Goal: Task Accomplishment & Management: Complete application form

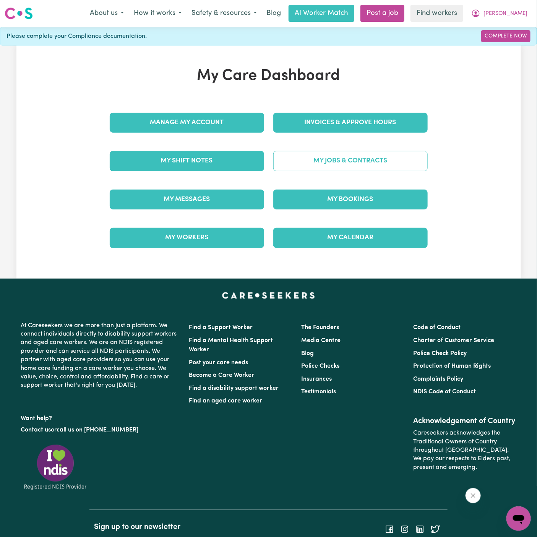
click at [354, 168] on link "My Jobs & Contracts" at bounding box center [350, 161] width 154 height 20
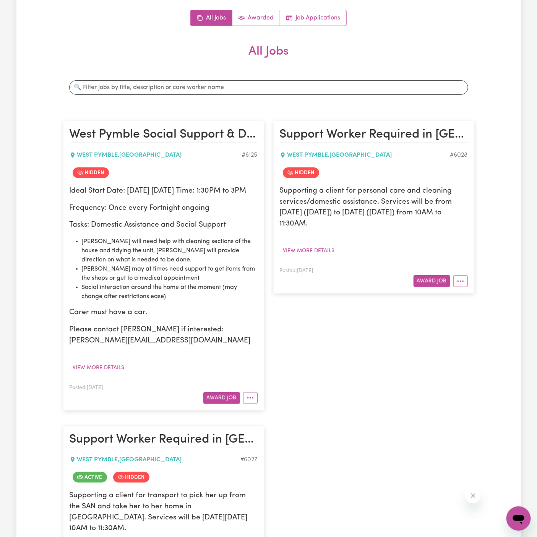
scroll to position [93, 0]
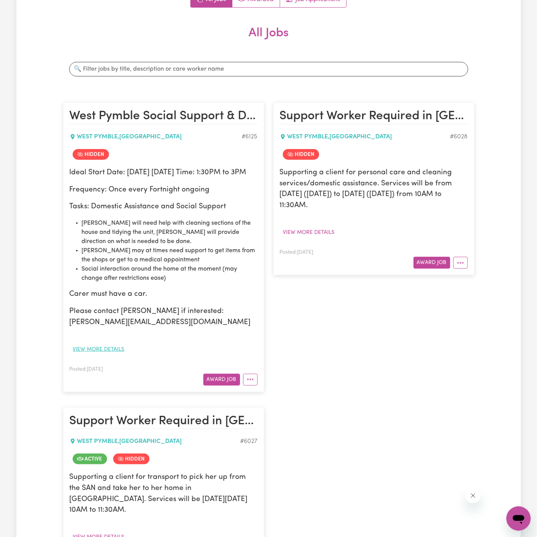
click at [119, 355] on button "View more details" at bounding box center [99, 350] width 58 height 12
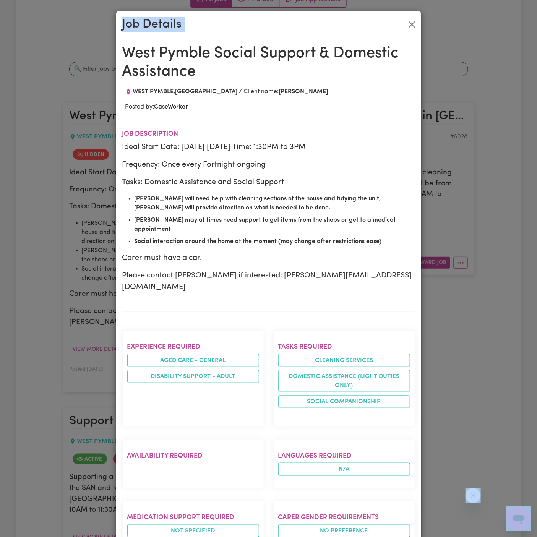
drag, startPoint x: 123, startPoint y: 53, endPoint x: 201, endPoint y: 537, distance: 490.4
click at [201, 537] on html "Menu About us How it works Safety & resources Blog AI Worker Match Post a job F…" at bounding box center [268, 423] width 537 height 1032
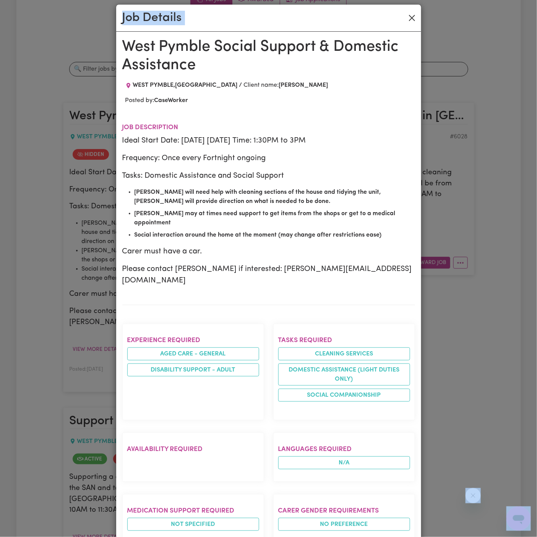
click at [411, 21] on button "Close" at bounding box center [412, 18] width 12 height 12
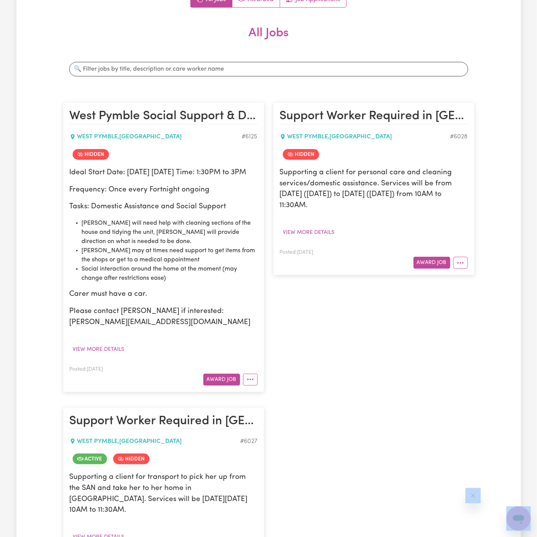
scroll to position [0, 0]
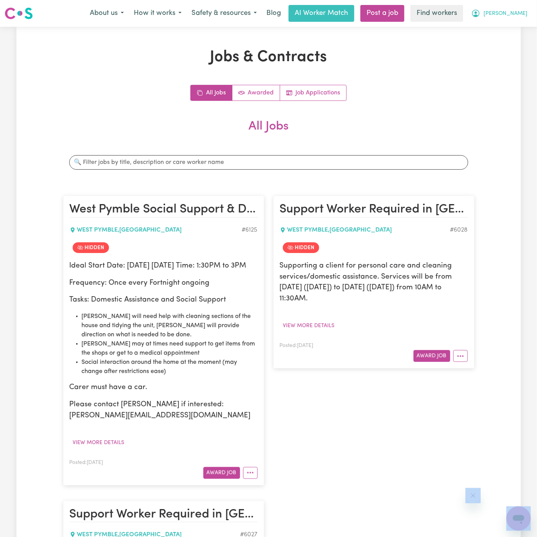
click at [515, 14] on span "[PERSON_NAME]" at bounding box center [505, 14] width 44 height 8
click at [515, 23] on link "My Dashboard" at bounding box center [502, 30] width 60 height 15
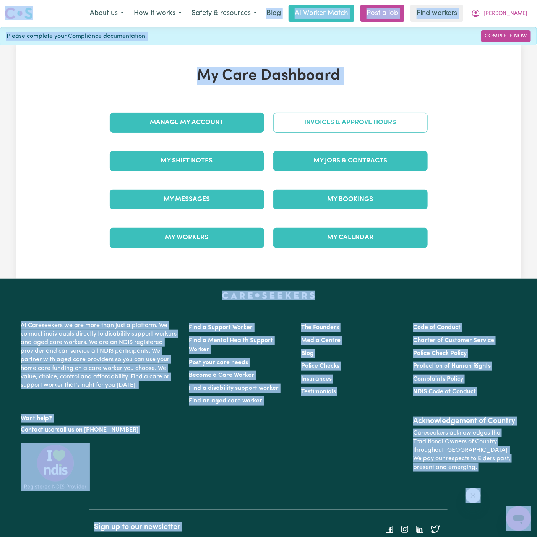
click at [337, 117] on link "Invoices & Approve Hours" at bounding box center [350, 123] width 154 height 20
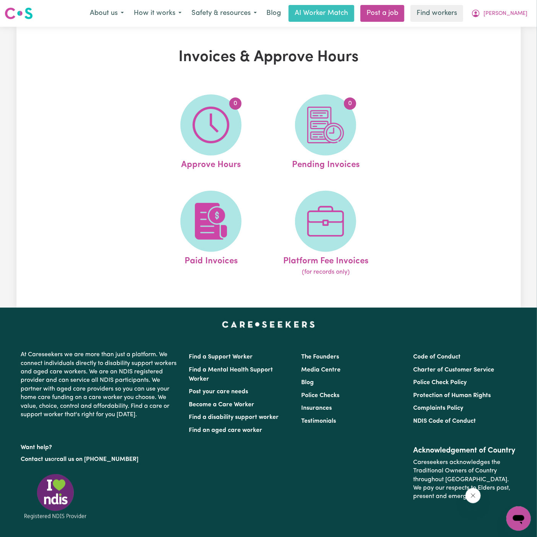
click at [454, 133] on div "Invoices & Approve Hours 0 Approve Hours 0 Pending Invoices Paid Invoices Platf…" at bounding box center [268, 167] width 504 height 238
click at [454, 135] on div "Invoices & Approve Hours 0 Approve Hours 0 Pending Invoices Paid Invoices Platf…" at bounding box center [268, 167] width 504 height 238
click at [226, 216] on img at bounding box center [211, 221] width 37 height 37
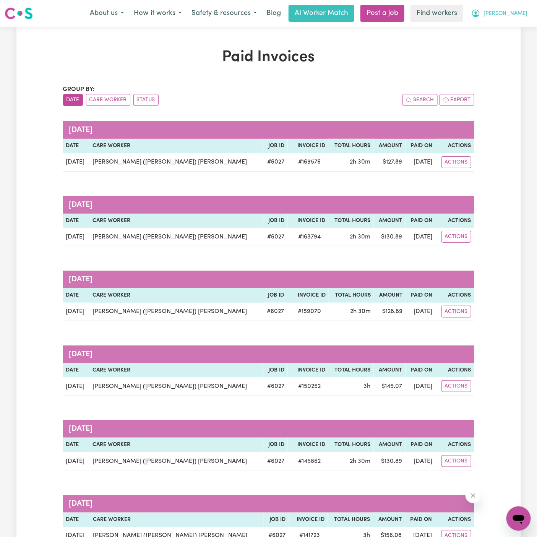
click at [514, 10] on span "[PERSON_NAME]" at bounding box center [505, 14] width 44 height 8
click at [511, 29] on link "My Dashboard" at bounding box center [502, 30] width 60 height 15
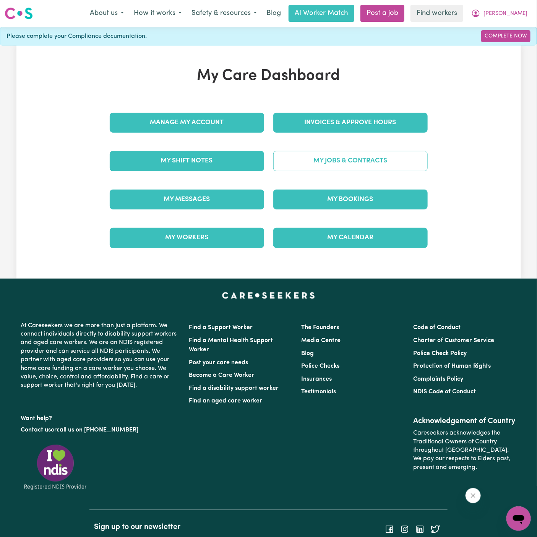
click at [346, 165] on link "My Jobs & Contracts" at bounding box center [350, 161] width 154 height 20
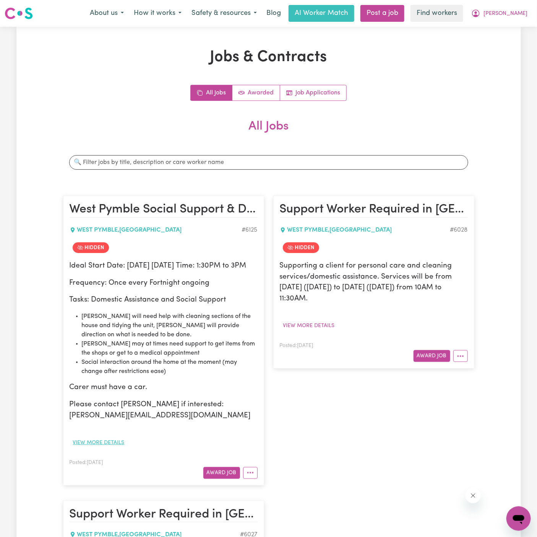
click at [108, 449] on button "View more details" at bounding box center [99, 443] width 58 height 12
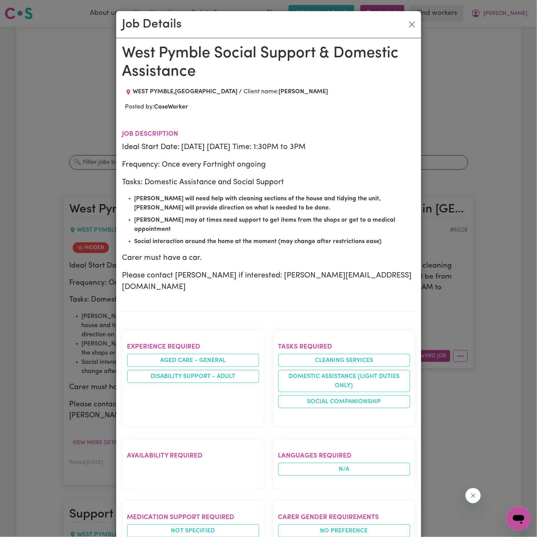
click at [387, 112] on div "West Pymble Social Support & Domestic Assistance WEST PYMBLE , [GEOGRAPHIC_DATA…" at bounding box center [268, 412] width 293 height 736
click at [414, 28] on button "Close" at bounding box center [412, 24] width 12 height 12
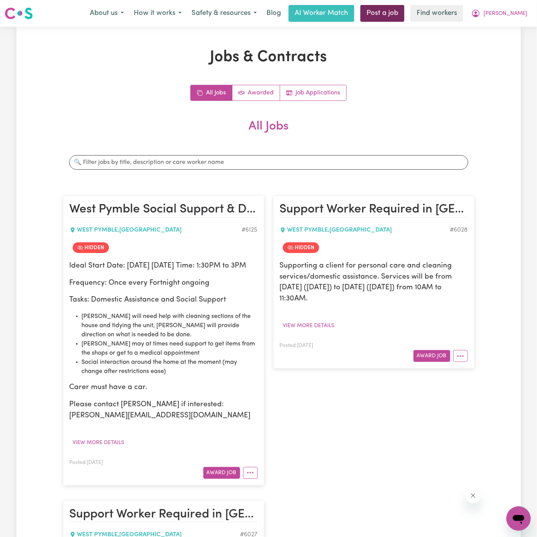
click at [404, 11] on link "Post a job" at bounding box center [382, 13] width 44 height 17
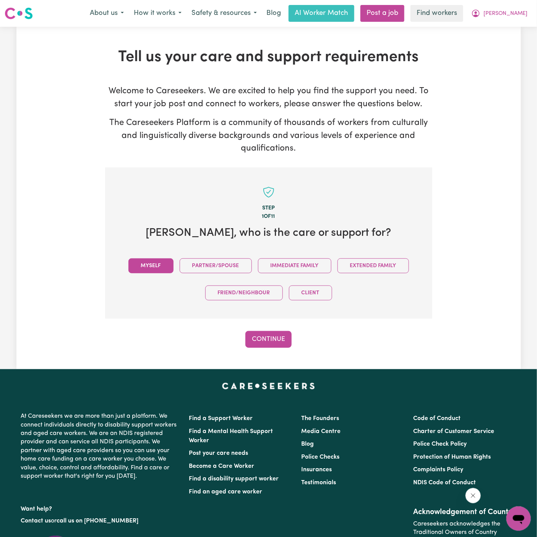
click at [170, 266] on button "Myself" at bounding box center [150, 265] width 45 height 15
click at [271, 334] on button "Continue" at bounding box center [268, 339] width 46 height 17
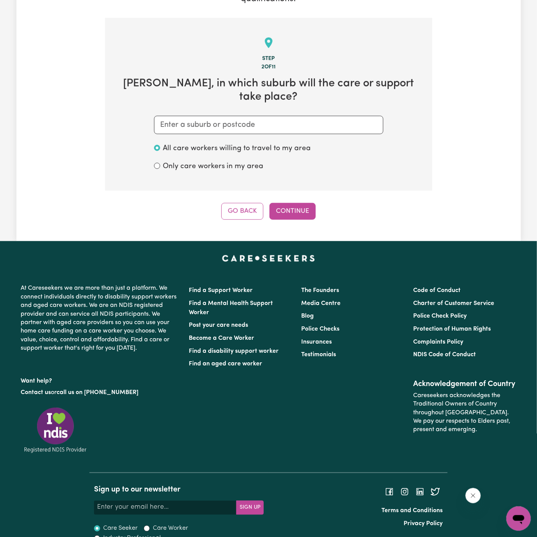
scroll to position [151, 0]
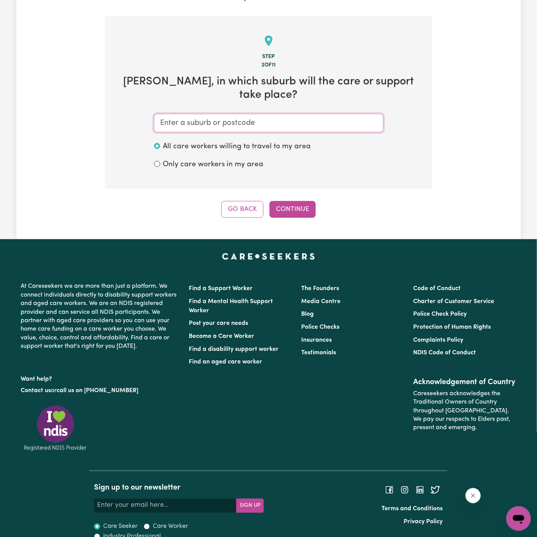
click at [239, 116] on input "text" at bounding box center [268, 123] width 229 height 18
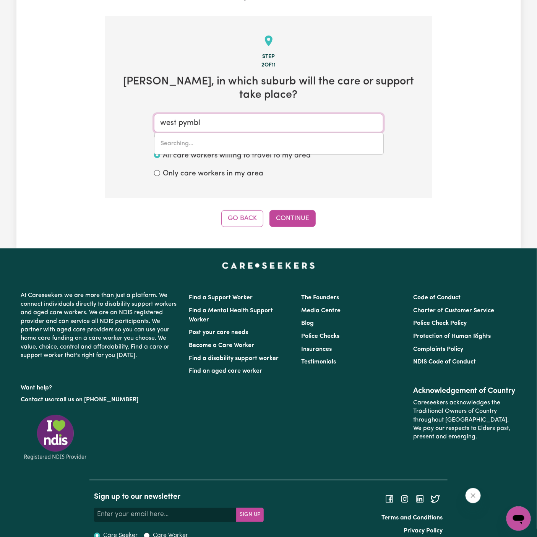
type input "west pymble"
type input "west pymble, [GEOGRAPHIC_DATA], 2073"
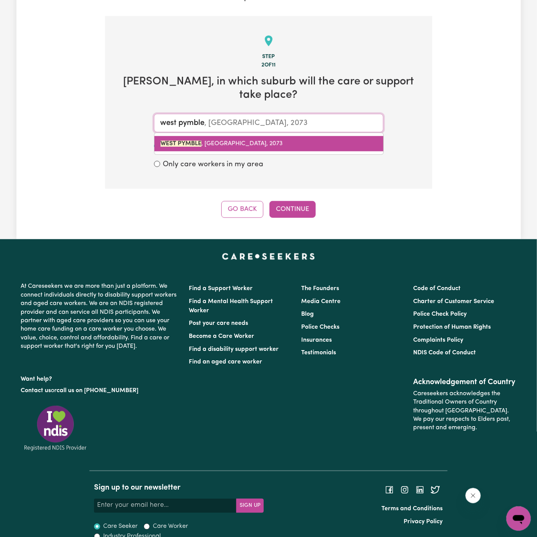
click at [248, 136] on link "WEST PYMBLE , [GEOGRAPHIC_DATA], 2073" at bounding box center [268, 143] width 229 height 15
type input "WEST PYMBLE, [GEOGRAPHIC_DATA], 2073"
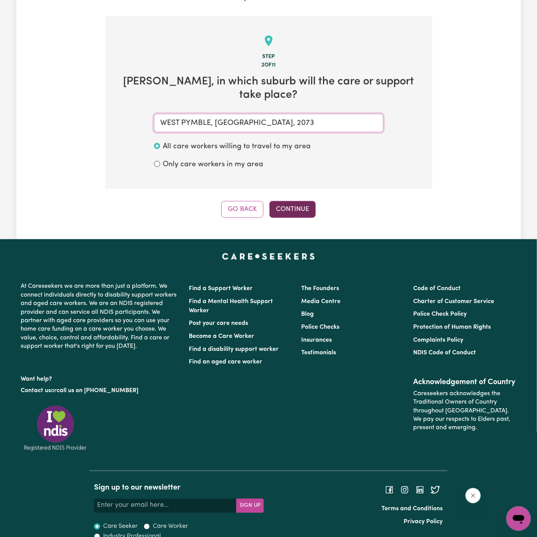
type input "WEST PYMBLE, [GEOGRAPHIC_DATA], 2073"
click at [287, 201] on button "Continue" at bounding box center [292, 209] width 46 height 17
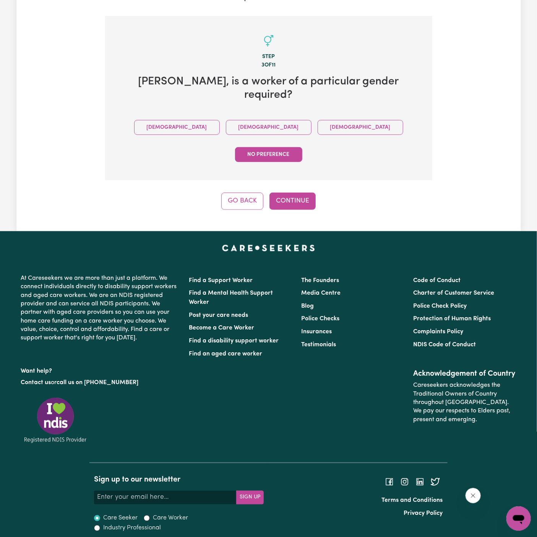
scroll to position [116, 0]
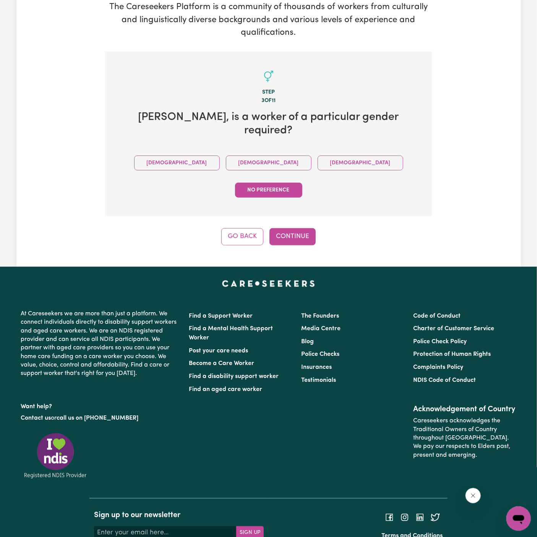
drag, startPoint x: 240, startPoint y: 141, endPoint x: 240, endPoint y: 148, distance: 7.3
click at [240, 149] on div "[DEMOGRAPHIC_DATA] [DEMOGRAPHIC_DATA] [DEMOGRAPHIC_DATA] No preference" at bounding box center [268, 176] width 303 height 54
click at [299, 206] on div "Tell us your care and support requirements Welcome to Careseekers. We are excit…" at bounding box center [268, 89] width 504 height 356
click at [294, 228] on button "Continue" at bounding box center [292, 236] width 46 height 17
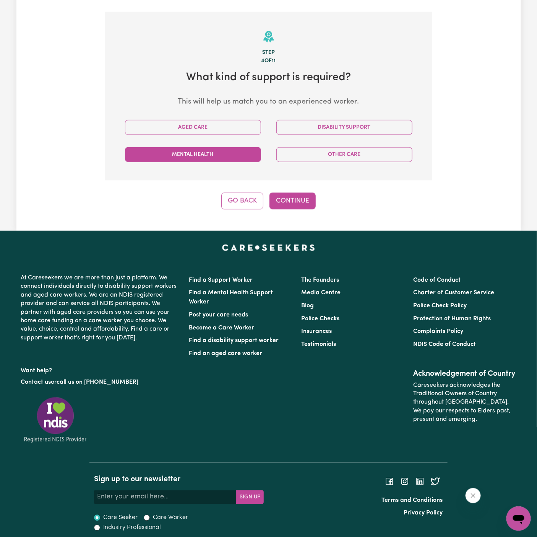
scroll to position [160, 0]
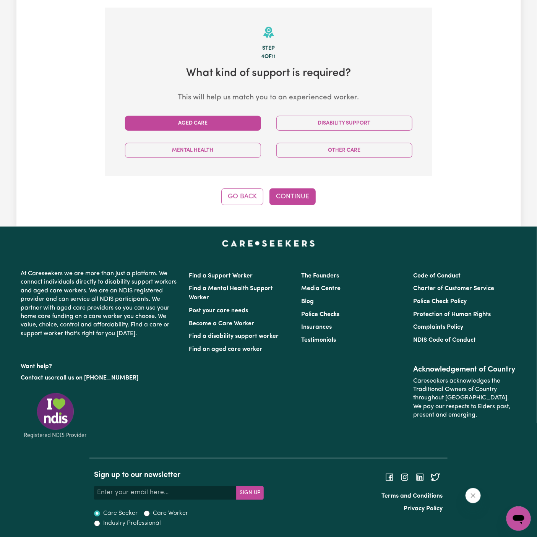
click at [238, 122] on button "Aged Care" at bounding box center [193, 123] width 136 height 15
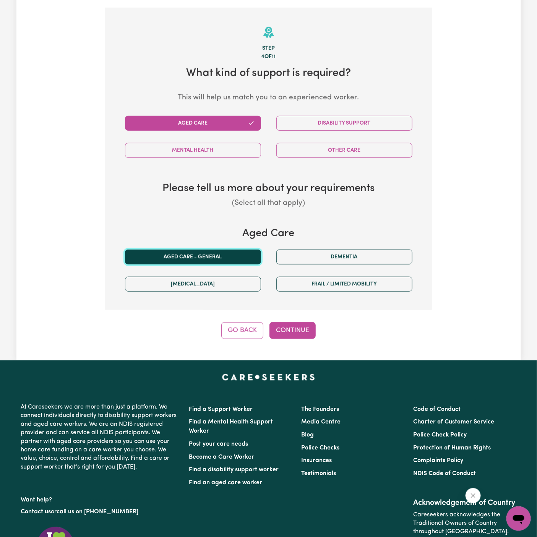
click at [214, 258] on button "Aged care - General" at bounding box center [193, 257] width 136 height 15
click at [290, 311] on div "Step 4 of 11 What kind of support is required? This will help us match you to a…" at bounding box center [268, 173] width 327 height 331
click at [290, 318] on div "Step 4 of 11 What kind of support is required? This will help us match you to a…" at bounding box center [268, 173] width 327 height 331
click at [292, 322] on button "Continue" at bounding box center [292, 330] width 46 height 17
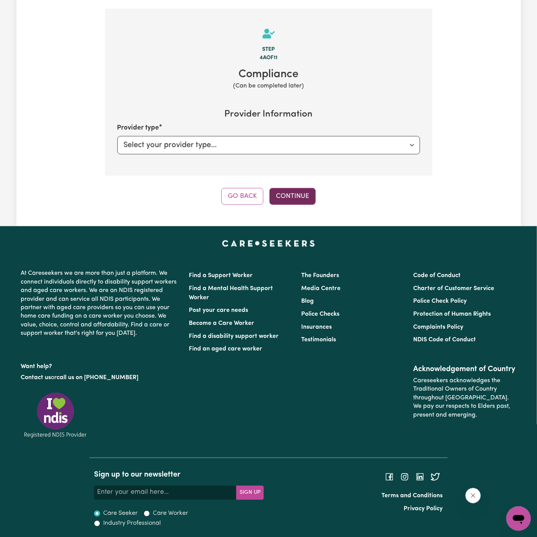
click at [313, 196] on button "Continue" at bounding box center [292, 196] width 46 height 17
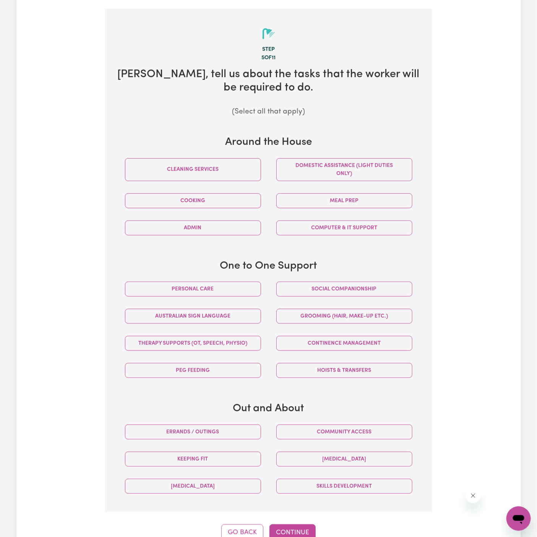
scroll to position [167, 0]
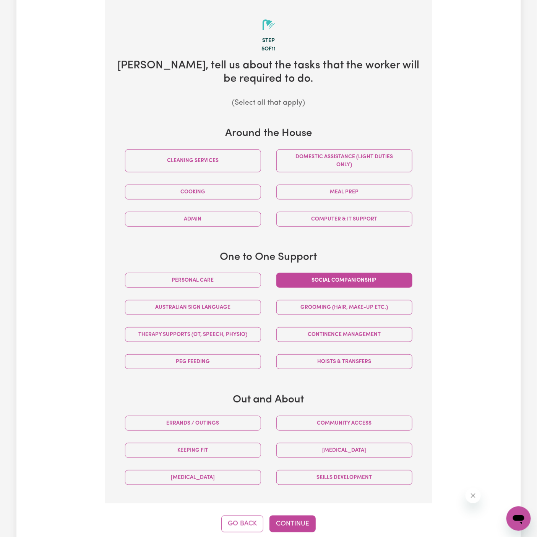
click at [359, 276] on button "Social companionship" at bounding box center [344, 280] width 136 height 15
click at [366, 426] on button "Community access" at bounding box center [344, 423] width 136 height 15
click at [295, 524] on button "Continue" at bounding box center [292, 524] width 46 height 17
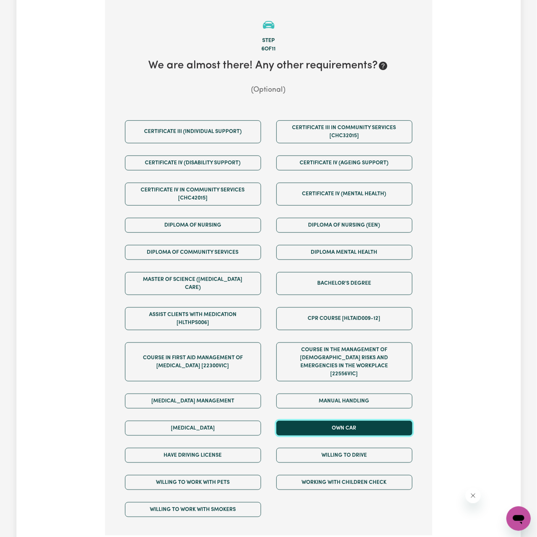
click at [347, 421] on button "Own Car" at bounding box center [344, 428] width 136 height 15
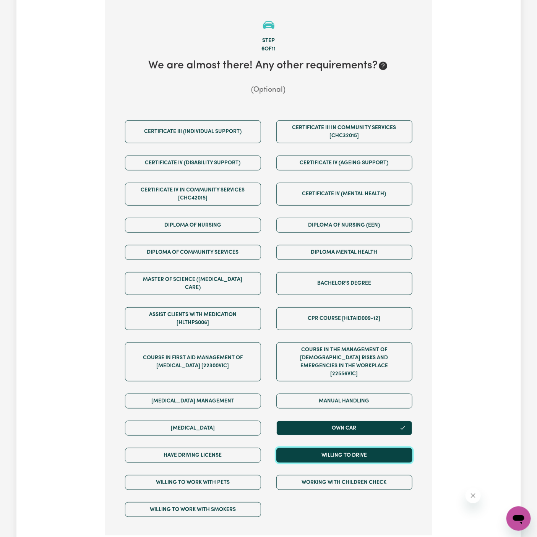
click at [347, 448] on button "Willing to drive" at bounding box center [344, 455] width 136 height 15
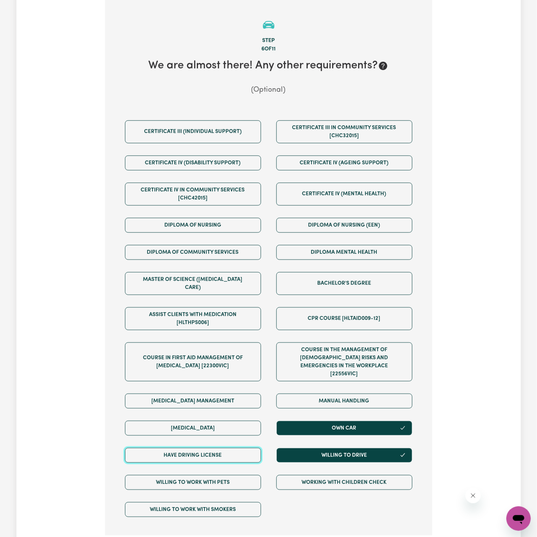
click at [232, 448] on button "Have driving license" at bounding box center [193, 455] width 136 height 15
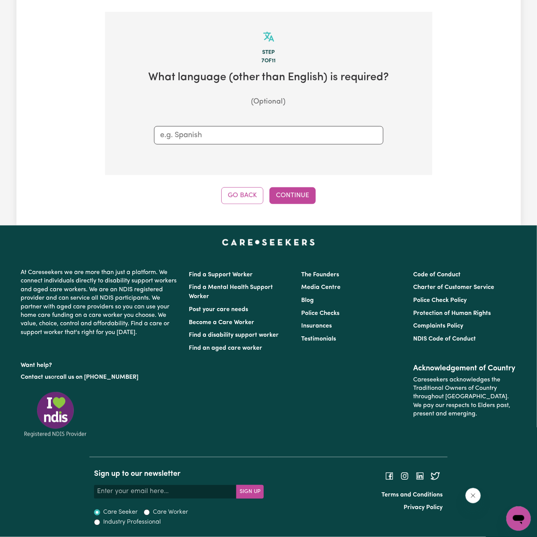
scroll to position [155, 0]
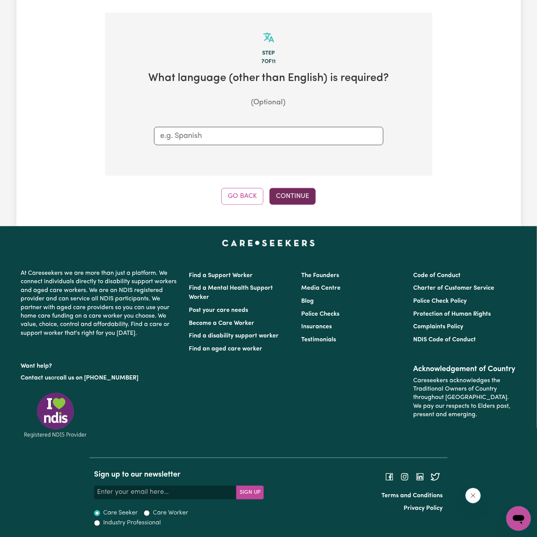
click at [282, 192] on button "Continue" at bounding box center [292, 196] width 46 height 17
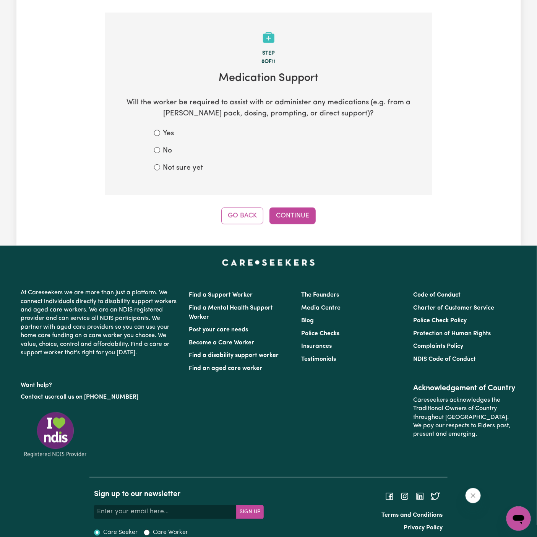
scroll to position [167, 0]
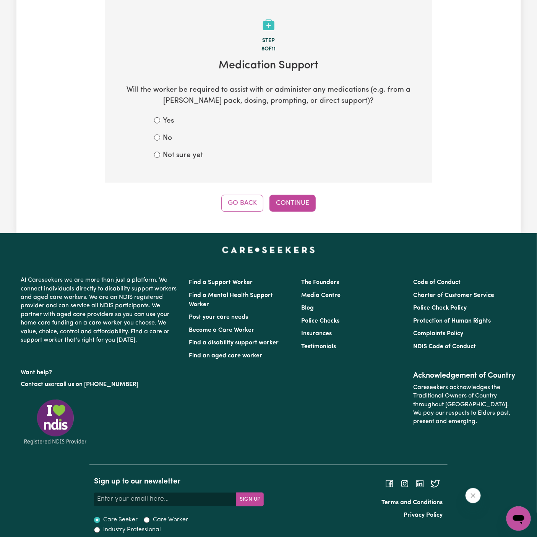
click at [191, 159] on label "Not sure yet" at bounding box center [183, 155] width 40 height 11
click at [160, 158] on input "Not sure yet" at bounding box center [157, 155] width 6 height 6
radio input "true"
click at [176, 141] on div "No" at bounding box center [268, 138] width 229 height 11
click at [158, 130] on form "Yes No Not sure yet" at bounding box center [268, 138] width 229 height 45
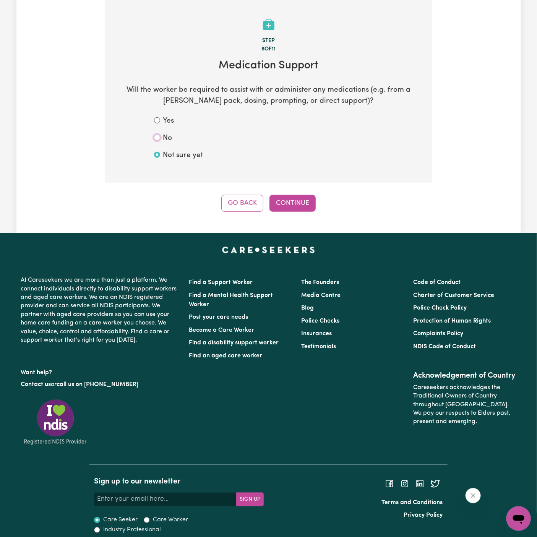
click at [158, 139] on input "No" at bounding box center [157, 138] width 6 height 6
radio input "true"
click at [287, 201] on button "Continue" at bounding box center [292, 203] width 46 height 17
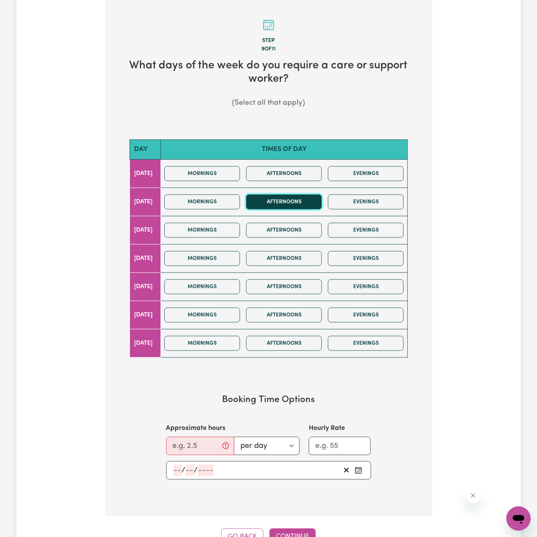
click at [264, 199] on button "Afternoons" at bounding box center [284, 202] width 76 height 15
click at [223, 199] on button "Mornings" at bounding box center [202, 202] width 76 height 15
click at [208, 442] on input "Approximate hours" at bounding box center [200, 446] width 68 height 18
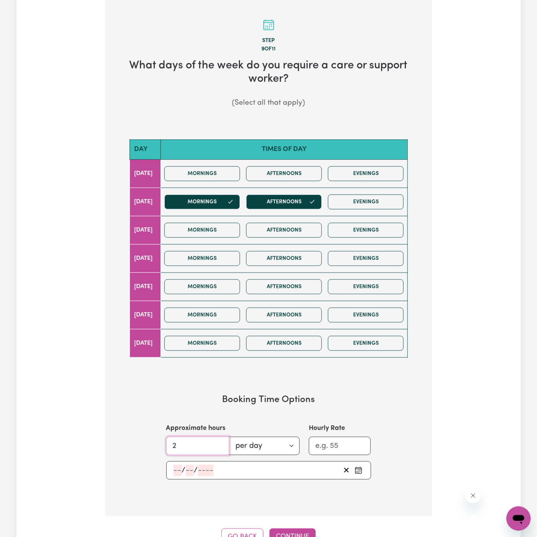
type input "2"
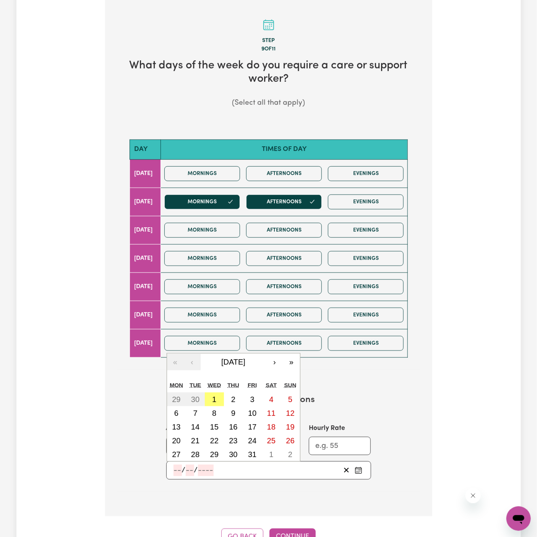
click at [176, 469] on input "number" at bounding box center [178, 470] width 8 height 11
click at [198, 438] on abbr "21" at bounding box center [195, 440] width 8 height 8
type input "[DATE]"
type input "21"
type input "10"
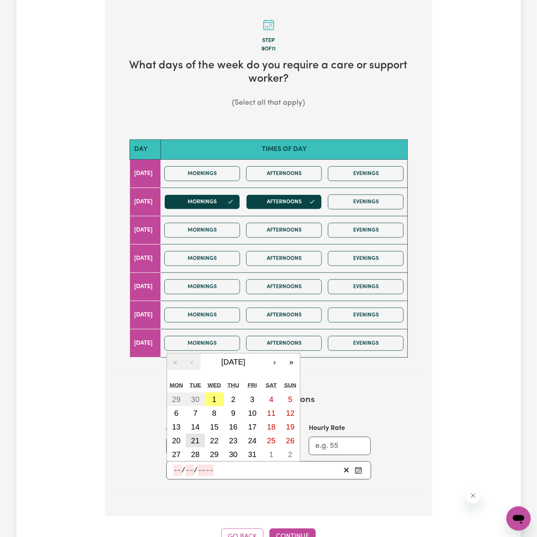
type input "2025"
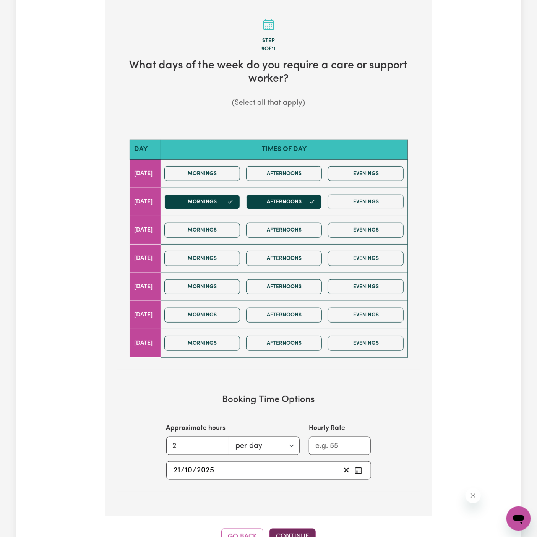
click at [289, 529] on button "Continue" at bounding box center [292, 537] width 46 height 17
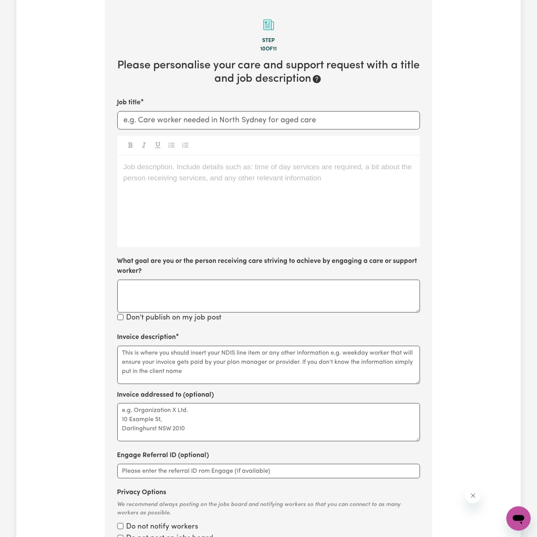
click at [223, 190] on div "Job description. Include details such as: time of day services are required, a …" at bounding box center [268, 202] width 303 height 92
click at [268, 193] on div "Job description. Include details such as: time of day services are required, a …" at bounding box center [268, 202] width 303 height 92
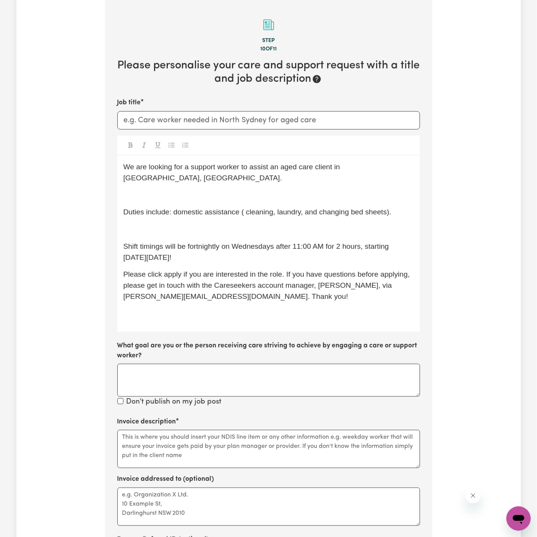
click at [162, 224] on p "﻿" at bounding box center [268, 229] width 290 height 11
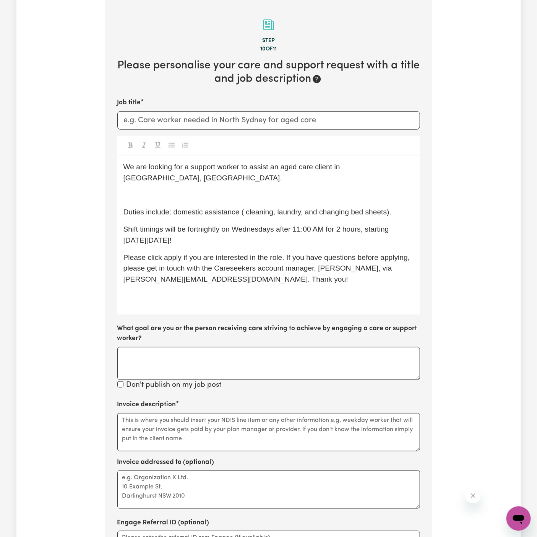
click at [165, 190] on p "﻿" at bounding box center [268, 195] width 290 height 11
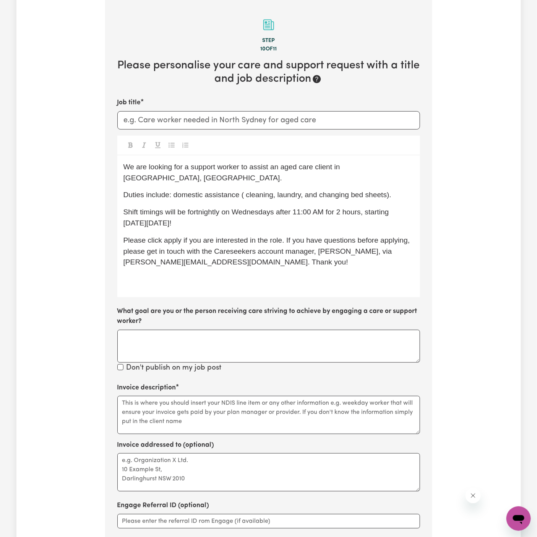
click at [196, 190] on div "We are looking for a support worker to assist an aged care client in [GEOGRAPHI…" at bounding box center [268, 227] width 303 height 142
drag, startPoint x: 175, startPoint y: 185, endPoint x: 429, endPoint y: 183, distance: 254.2
click at [429, 183] on section "Step 10 of 11 Please personalise your care and support request with a title and…" at bounding box center [268, 306] width 327 height 613
click at [264, 190] on p "Duties include: community access" at bounding box center [268, 195] width 290 height 11
click at [265, 190] on p "Duties include: community access" at bounding box center [268, 195] width 290 height 11
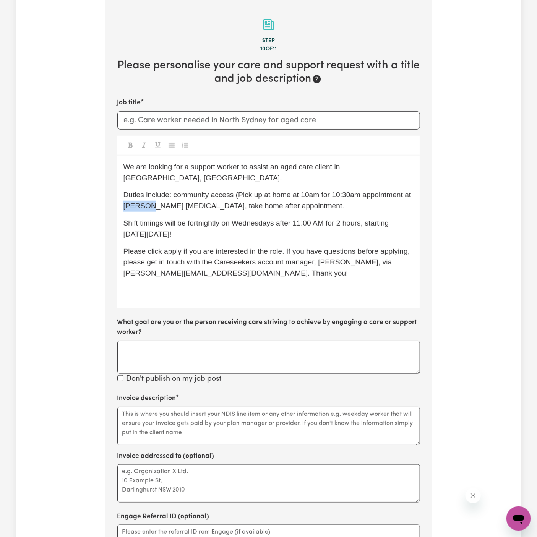
drag, startPoint x: 149, startPoint y: 195, endPoint x: 100, endPoint y: 198, distance: 49.0
click at [101, 198] on div "Tell us your care and support requirements Welcome to Careseekers. We are excit…" at bounding box center [269, 267] width 336 height 772
click at [313, 191] on span "Duties include: community access (Pick up at home at 10am for 10:30am appointme…" at bounding box center [268, 200] width 290 height 19
click at [341, 191] on span "Duties include: community access (Pick up at home at 10 am for 10:30am appointm…" at bounding box center [269, 200] width 292 height 19
click at [288, 198] on p "Duties include: community access (Pick up at home at 10 am for 10:30 am appoint…" at bounding box center [268, 201] width 290 height 22
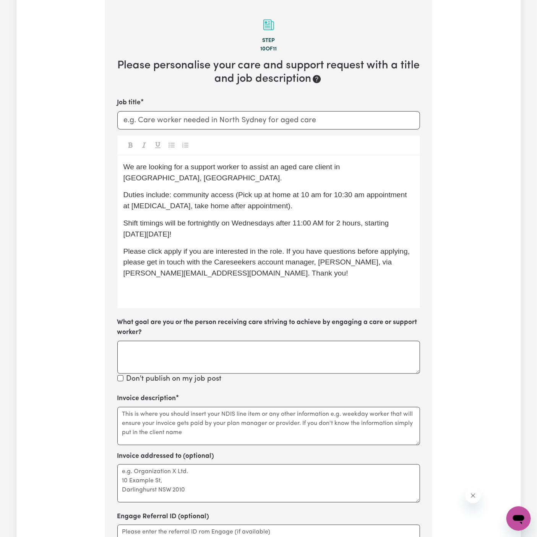
click at [344, 191] on span "Duties include: community access (Pick up at home at 10 am for 10:30 am appoint…" at bounding box center [266, 200] width 286 height 19
click at [383, 204] on div "We are looking for a support worker to assist an aged care client in [GEOGRAPHI…" at bounding box center [268, 232] width 303 height 153
click at [207, 225] on p "Shift timings will be fortnightly on Wednesdays after 11:00 AM for 2 hours, sta…" at bounding box center [268, 229] width 290 height 22
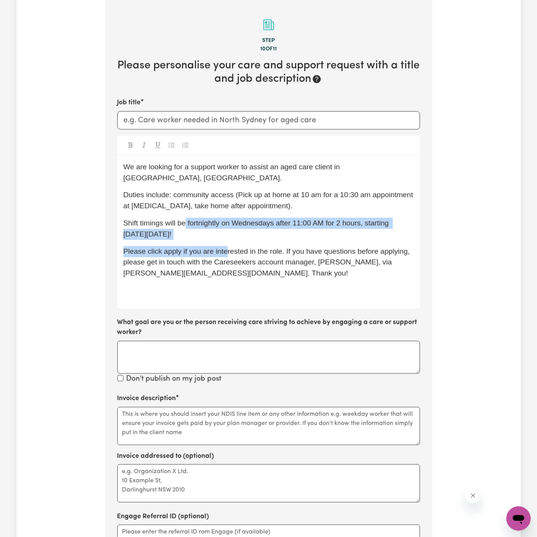
drag, startPoint x: 186, startPoint y: 212, endPoint x: 225, endPoint y: 236, distance: 45.9
click at [225, 236] on div "We are looking for a support worker to assist an aged care client in [GEOGRAPHI…" at bounding box center [268, 232] width 303 height 153
click at [225, 234] on div "We are looking for a support worker to assist an aged care client in [GEOGRAPHI…" at bounding box center [268, 232] width 303 height 153
drag, startPoint x: 225, startPoint y: 234, endPoint x: 187, endPoint y: 213, distance: 44.1
click at [187, 213] on div "We are looking for a support worker to assist an aged care client in [GEOGRAPHI…" at bounding box center [268, 232] width 303 height 153
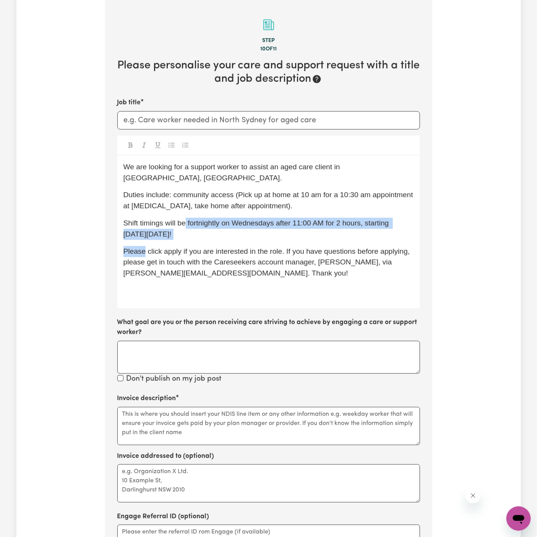
click at [187, 219] on span "Shift timings will be fortnightly on Wednesdays after 11:00 AM for 2 hours, sta…" at bounding box center [257, 228] width 268 height 19
click at [187, 218] on p "Shift timings will be fortnightly on Wednesdays after 11:00 AM for 2 hours, sta…" at bounding box center [268, 229] width 290 height 22
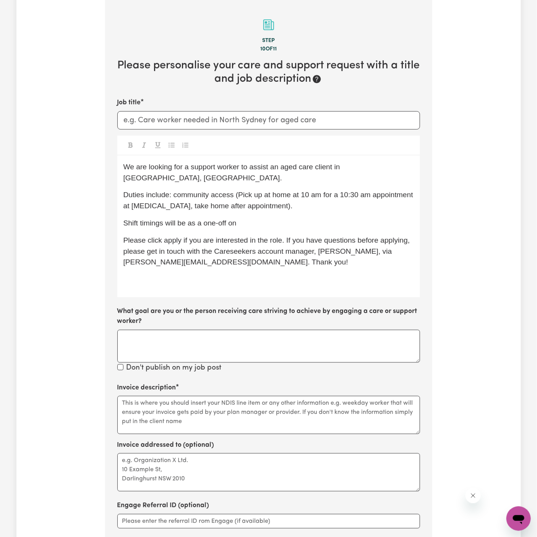
click at [278, 218] on p "Shift timings will be as a one-off on" at bounding box center [268, 223] width 290 height 11
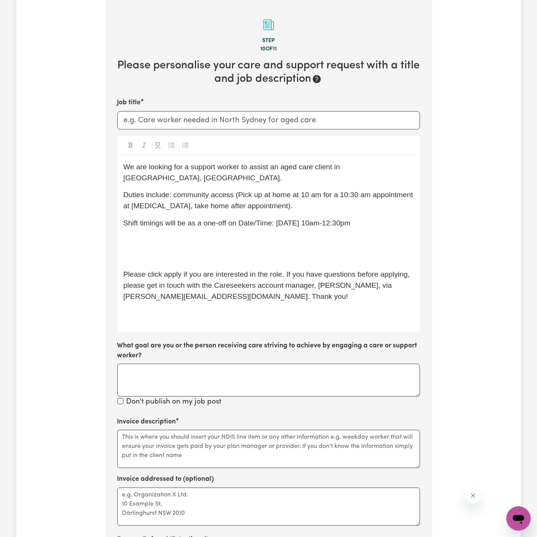
click at [235, 252] on div "We are looking for a support worker to assist an aged care client in [GEOGRAPHI…" at bounding box center [268, 244] width 303 height 176
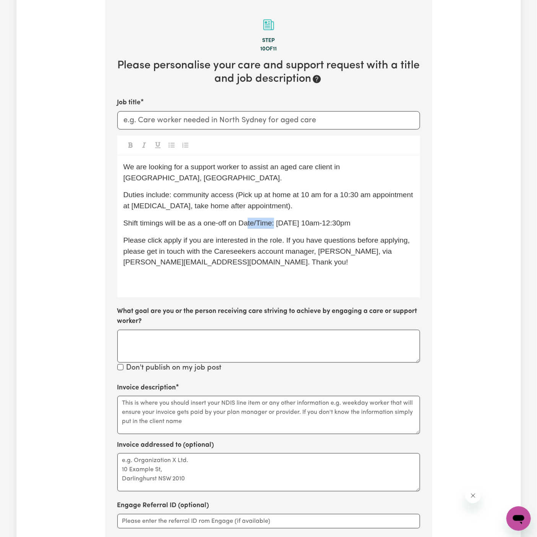
drag, startPoint x: 274, startPoint y: 215, endPoint x: 249, endPoint y: 214, distance: 25.3
click at [249, 219] on span "Shift timings will be as a one-off on Date/Time: [DATE] 10am-12:30pm" at bounding box center [236, 223] width 227 height 8
click at [251, 219] on span "Shift timings will be as a one-off [DATE][DATE] 10am-12:30pm" at bounding box center [224, 223] width 203 height 8
click at [285, 219] on span "Shift timings will be as a one-off [DATE][DATE] 10am-12:30pm" at bounding box center [224, 223] width 203 height 8
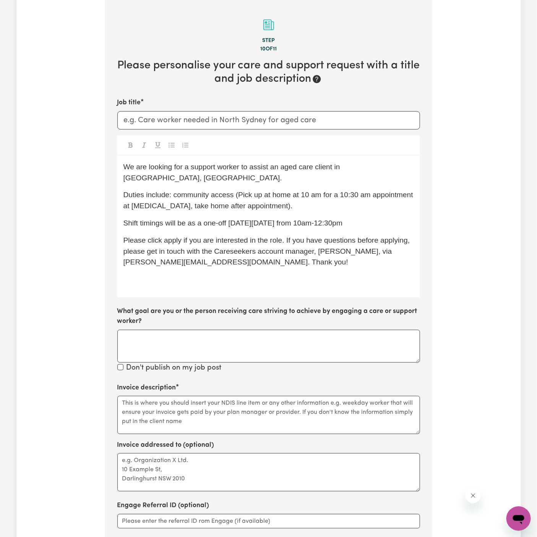
click at [323, 219] on span "Shift timings will be as a one-off [DATE][DATE] from 10am-12:30pm" at bounding box center [232, 223] width 219 height 8
click at [367, 218] on p "Shift timings will be as a one-off [DATE][DATE] from 10am to 12:30pm" at bounding box center [268, 223] width 290 height 11
click at [354, 219] on span "Shift timings will be as a one-off [DATE][DATE] from 10am to 12:30pm (2.5 hours)" at bounding box center [255, 223] width 264 height 8
click at [318, 219] on div "We are looking for a support worker to assist an aged care client in [GEOGRAPHI…" at bounding box center [268, 227] width 303 height 142
click at [310, 219] on span "Shift timings will be as a one-off [DATE][DATE] from 10am to 12:30 pm (2.5 hour…" at bounding box center [256, 223] width 266 height 8
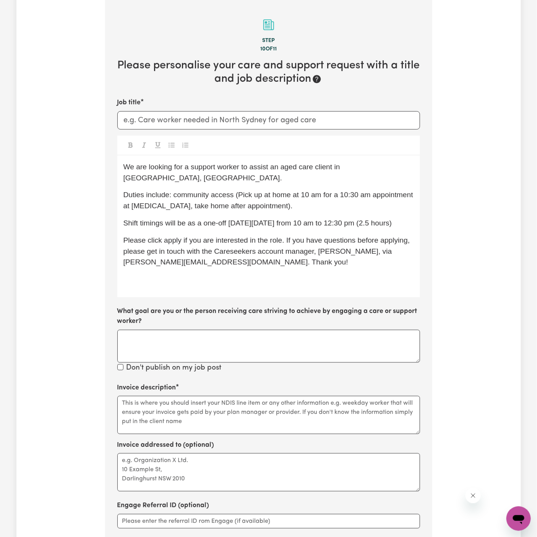
click at [178, 236] on span "Please click apply if you are interested in the role. If you have questions bef…" at bounding box center [267, 251] width 289 height 30
click at [208, 119] on input "Job title" at bounding box center [268, 120] width 303 height 18
type input "Support Worker Needed In West Pymble"
click at [211, 282] on div "We are looking for a support worker to assist an aged care client in [GEOGRAPHI…" at bounding box center [268, 227] width 303 height 142
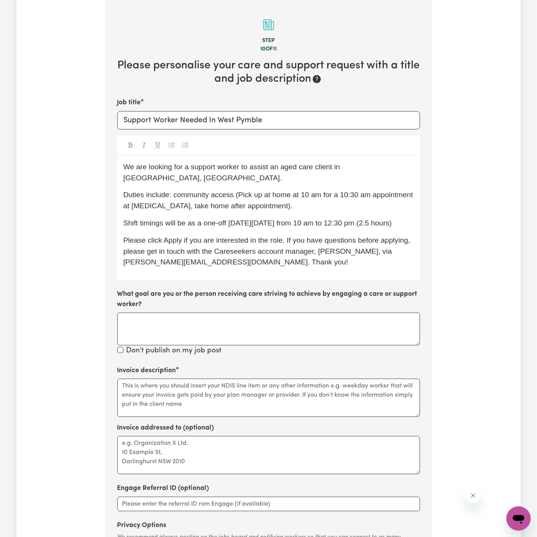
click at [258, 219] on span "Shift timings will be as a one-off [DATE][DATE] from 10 am to 12:30 pm (2.5 hou…" at bounding box center [257, 223] width 269 height 8
click at [294, 219] on span "Shift timings will be as a one-off [DATE][DATE] from 10 am to 12:30 pm (2.5 hou…" at bounding box center [257, 223] width 269 height 8
click at [256, 192] on span "Duties include: community access (Pick up at home at 10 am for a 10:30 am appoi…" at bounding box center [269, 200] width 292 height 19
click at [239, 191] on span "Duties include: community access (Pick up at home at 10 am for a 10:30 am appoi…" at bounding box center [269, 200] width 292 height 19
drag, startPoint x: 235, startPoint y: 184, endPoint x: 172, endPoint y: 184, distance: 63.1
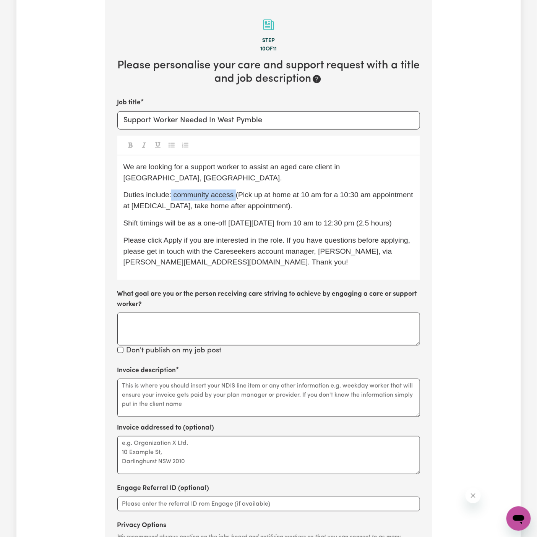
click at [172, 191] on span "Duties include: community access (Pick up at home at 10 am for a 10:30 am appoi…" at bounding box center [269, 200] width 292 height 19
click at [275, 389] on textarea "Invoice description" at bounding box center [268, 398] width 303 height 38
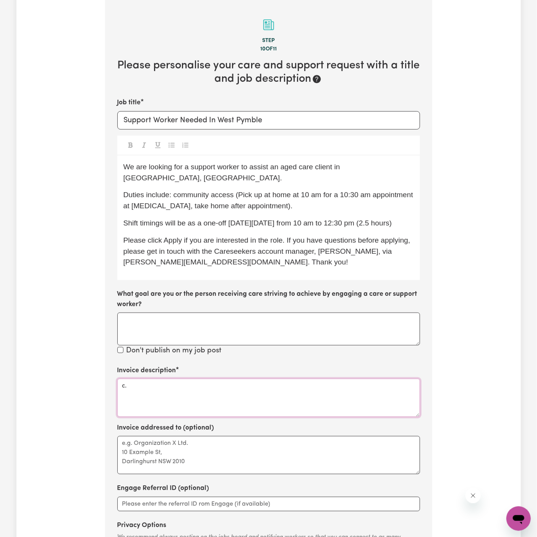
type textarea "c"
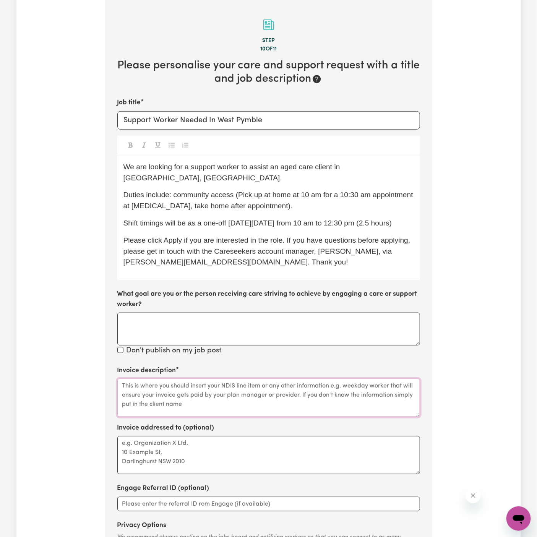
paste textarea "Date/Time: [DATE] 10am-12:30pm"
type textarea "Date/Time: [DATE] 10am-12:30pm"
click at [227, 219] on span "Shift timings will be as a one-off [DATE][DATE] from 10 am to 12:30 pm (2.5 hou…" at bounding box center [257, 223] width 269 height 8
drag, startPoint x: 233, startPoint y: 188, endPoint x: 174, endPoint y: 184, distance: 59.0
click at [174, 190] on p "Duties include: community access (Pick up at home at 10 am for a 10:30 am appoi…" at bounding box center [268, 201] width 290 height 22
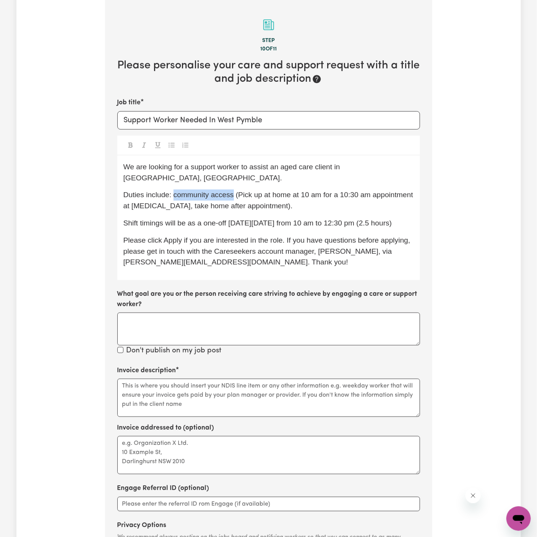
copy span "community access"
click at [201, 349] on section "Step 10 of 11 Please personalise your care and support request with a title and…" at bounding box center [268, 298] width 327 height 596
click at [201, 366] on div "Invoice description" at bounding box center [268, 391] width 303 height 51
click at [201, 384] on textarea "Invoice description" at bounding box center [268, 398] width 303 height 38
paste textarea "community access"
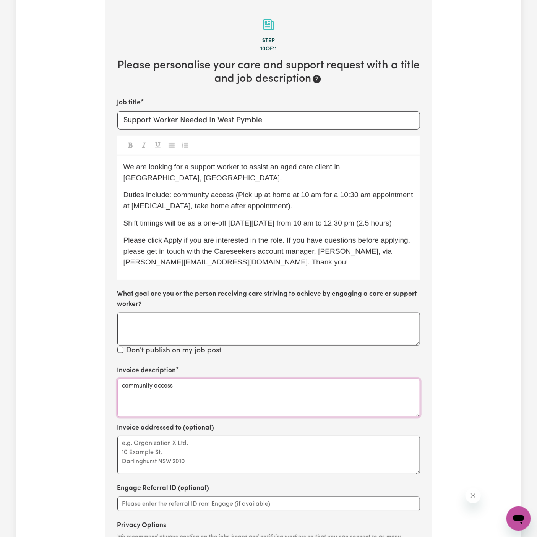
type textarea "community access"
click at [196, 441] on textarea "Invoice addressed to (optional)" at bounding box center [268, 455] width 303 height 38
click at [255, 444] on textarea "c/o KNC" at bounding box center [268, 455] width 303 height 38
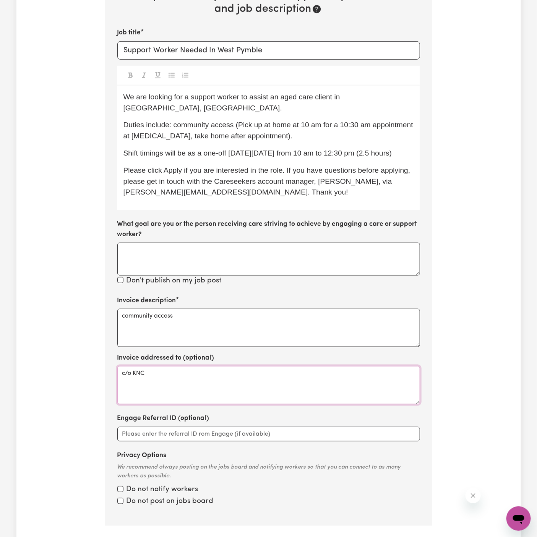
type textarea "c/o KNC"
click at [120, 486] on input "Privacy Options" at bounding box center [120, 489] width 6 height 6
checkbox input "true"
click at [120, 498] on input "Privacy Options" at bounding box center [120, 501] width 6 height 6
checkbox input "true"
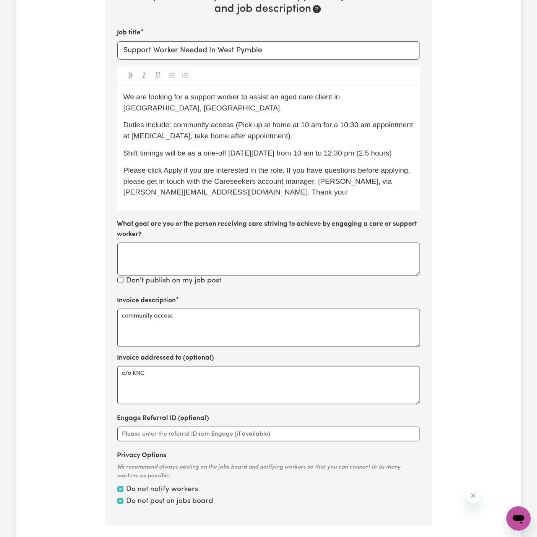
click at [296, 467] on div "We recommend always posting on the jobs board and notifying workers so that you…" at bounding box center [268, 472] width 303 height 17
click at [297, 537] on button "Continue" at bounding box center [292, 546] width 46 height 17
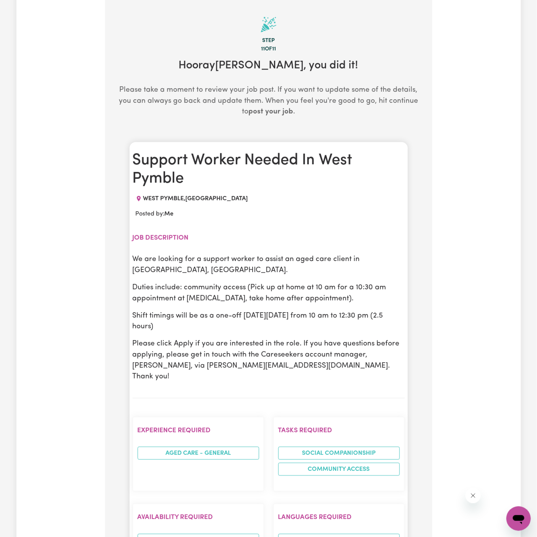
scroll to position [167, 0]
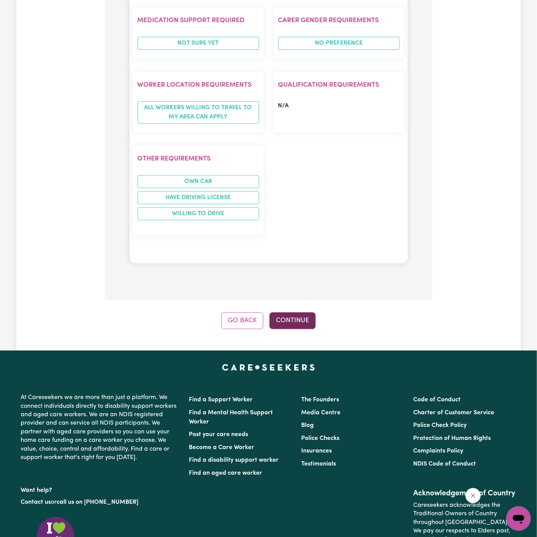
click at [287, 312] on button "Continue" at bounding box center [292, 320] width 46 height 17
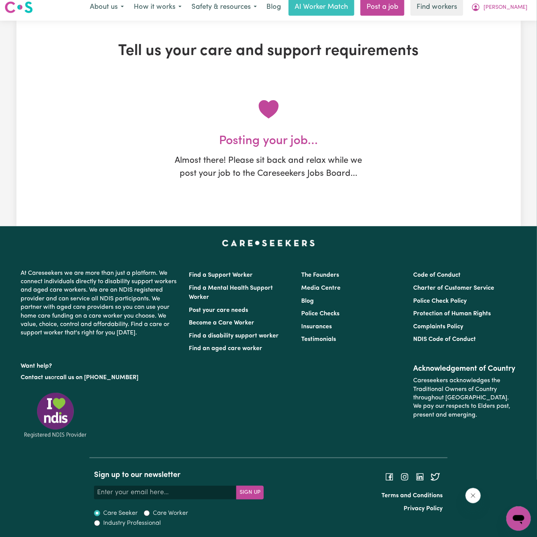
scroll to position [0, 0]
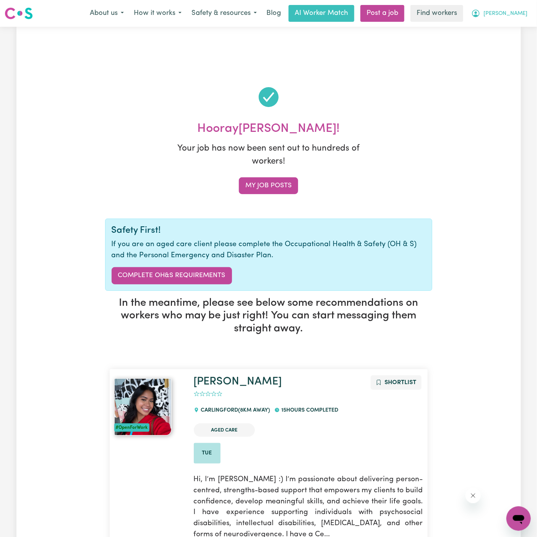
click at [518, 14] on span "[PERSON_NAME]" at bounding box center [505, 14] width 44 height 8
click at [513, 36] on link "My Dashboard" at bounding box center [502, 30] width 60 height 15
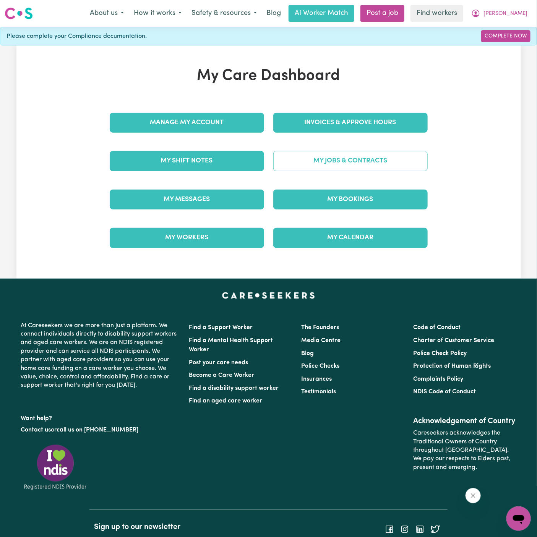
click at [339, 157] on link "My Jobs & Contracts" at bounding box center [350, 161] width 154 height 20
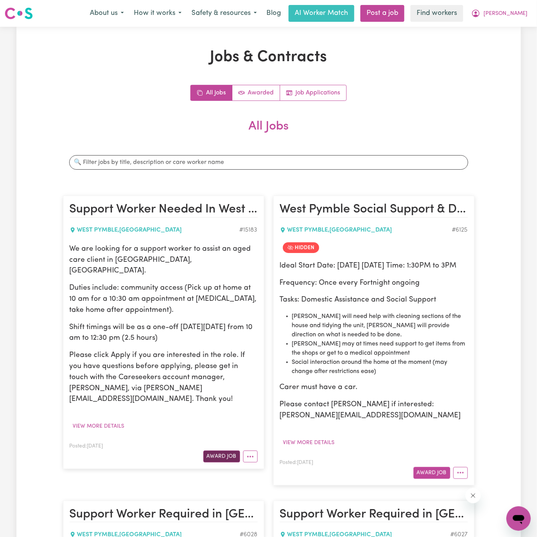
click at [224, 451] on button "Award Job" at bounding box center [221, 457] width 37 height 12
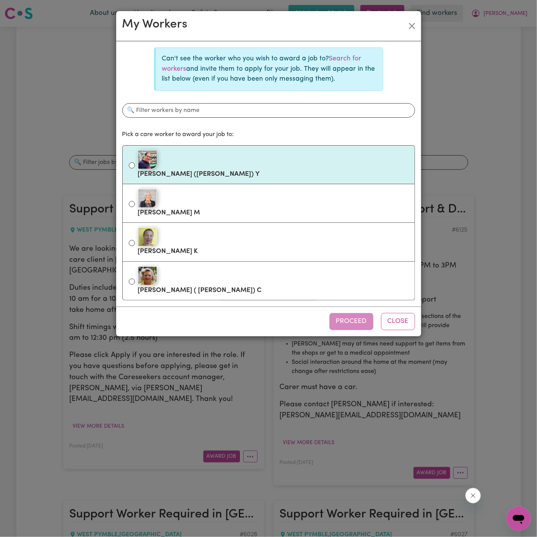
click at [187, 147] on li "[PERSON_NAME] ([PERSON_NAME]) Y" at bounding box center [268, 164] width 293 height 39
click at [251, 151] on div at bounding box center [273, 159] width 271 height 19
click at [135, 162] on input "[PERSON_NAME] ([PERSON_NAME]) Y" at bounding box center [132, 165] width 6 height 6
radio input "true"
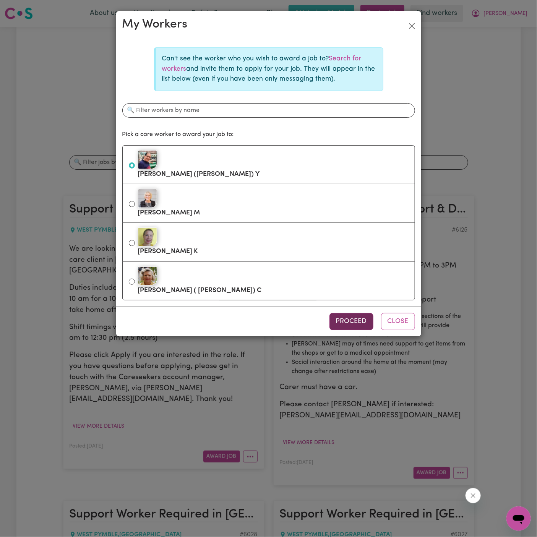
click at [350, 319] on button "Proceed" at bounding box center [351, 321] width 44 height 17
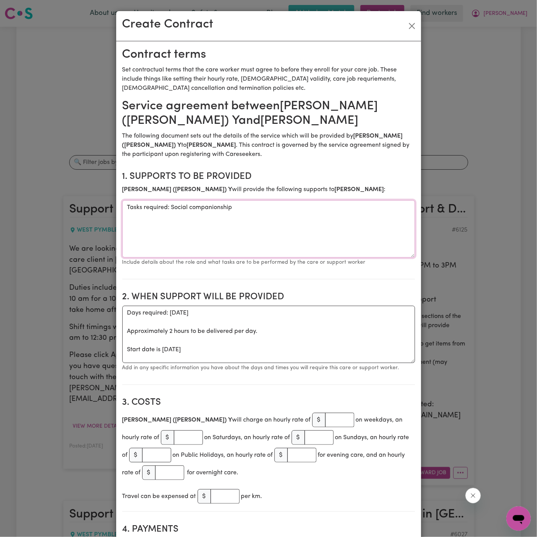
drag, startPoint x: 253, startPoint y: 204, endPoint x: 37, endPoint y: 211, distance: 216.0
click at [37, 211] on div "Create Contract Contract terms Set contractual terms that the care worker must …" at bounding box center [268, 268] width 537 height 537
click at [282, 209] on textarea "community access(" at bounding box center [268, 228] width 293 height 57
paste textarea "Pick up at home at 10am for 10:30am appointment at [PERSON_NAME] [MEDICAL_DATA]…"
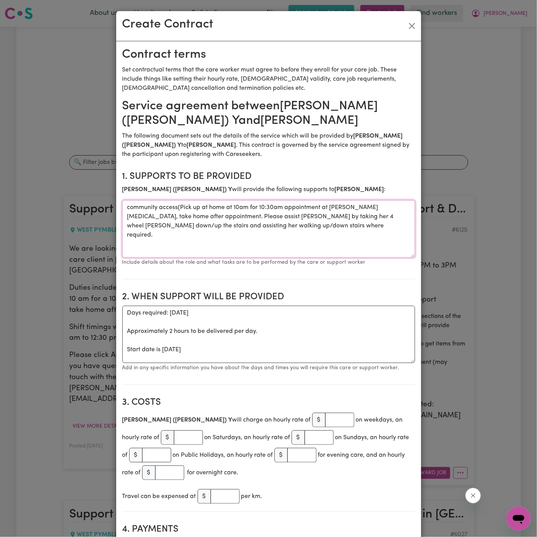
click at [178, 209] on textarea "community access(Pick up at home at 10am for 10:30am appointment at [PERSON_NAM…" at bounding box center [268, 228] width 293 height 57
click at [251, 220] on textarea "community access (Pick up at home at 10am for 10:30am appointment at [PERSON_NA…" at bounding box center [268, 228] width 293 height 57
click at [275, 220] on textarea "community access (Pick up at home at 10am for 10:30am appointment at [PERSON_NA…" at bounding box center [268, 228] width 293 height 57
click at [293, 227] on textarea "community access (Pick up at home at 10am for 10:30am appointment at [PERSON_NA…" at bounding box center [268, 228] width 293 height 57
click at [240, 208] on textarea "community access (Pick up at home at 10am for 10:30am appointment at [PERSON_NA…" at bounding box center [268, 228] width 293 height 57
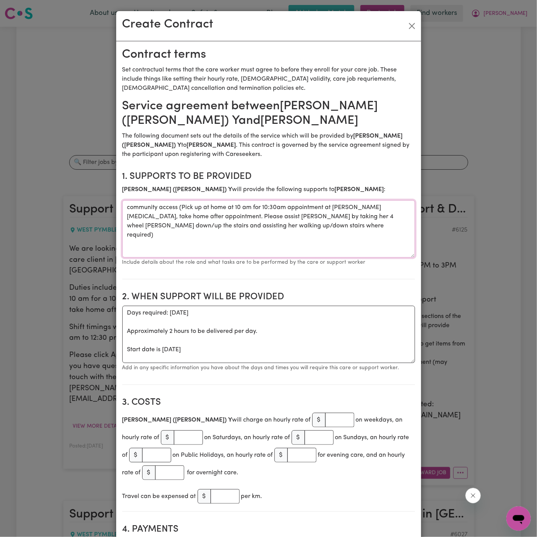
click at [271, 207] on textarea "community access (Pick up at home at 10 am for 10:30am appointment at [PERSON_N…" at bounding box center [268, 228] width 293 height 57
click at [304, 215] on textarea "community access (Pick up at home at 10 am for a 10:30am appointment at [PERSON…" at bounding box center [268, 228] width 293 height 57
click at [372, 209] on textarea "community access (Pick up at home at 10 am for a 10:30am appointment at [PERSON…" at bounding box center [268, 228] width 293 height 57
click at [283, 205] on textarea "community access (Pick up at home at 10 am for a 10:30am appointment at [PERSON…" at bounding box center [268, 228] width 293 height 57
click at [331, 235] on textarea "community access (Pick up at home at 10 am for a 10:30 am appointment at [PERSO…" at bounding box center [268, 228] width 293 height 57
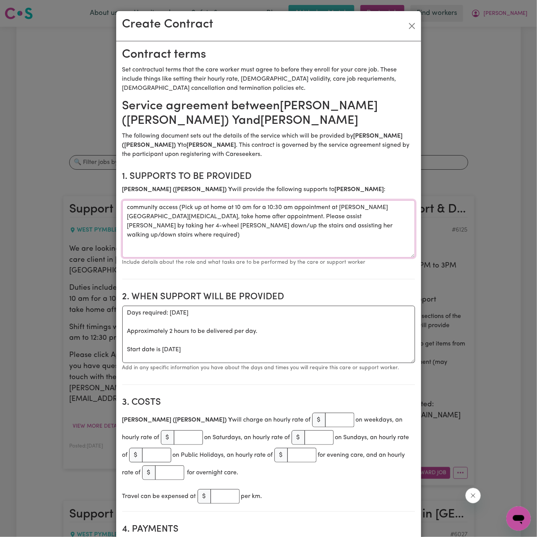
click at [271, 249] on textarea "community access (Pick up at home at 10 am for a 10:30 am appointment at [PERSO…" at bounding box center [268, 228] width 293 height 57
type textarea "community access (Pick up at home at 10 am for a 10:30 am appointment at [PERSO…"
click at [245, 322] on textarea "Days required: [DATE] Approximately 2 hours to be delivered per day. Start date…" at bounding box center [268, 334] width 293 height 57
drag, startPoint x: 161, startPoint y: 351, endPoint x: 124, endPoint y: 317, distance: 50.3
click at [124, 317] on textarea "Days required: [DATE] Approximately 2 hours to be delivered per day. Start date…" at bounding box center [268, 334] width 293 height 57
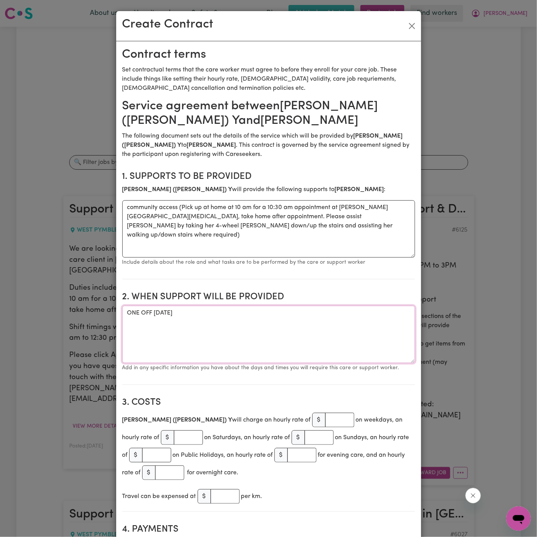
click at [243, 318] on textarea "ONE OFF [DATE]" at bounding box center [268, 334] width 293 height 57
drag, startPoint x: 497, startPoint y: 251, endPoint x: 624, endPoint y: 251, distance: 127.3
click at [537, 251] on html "Menu About us How it works Safety & resources Blog AI Worker Match Post a job F…" at bounding box center [268, 516] width 537 height 1032
click at [262, 312] on textarea "ONE OFF [DATE]" at bounding box center [268, 334] width 293 height 57
paste textarea "10am-12:30pm"
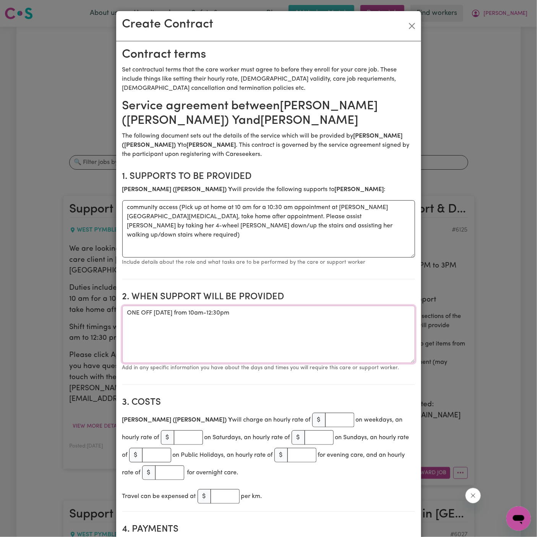
click at [258, 312] on textarea "ONE OFF [DATE] from 10am-12:30pm" at bounding box center [268, 334] width 293 height 57
click at [329, 304] on section "2. When support will be provided When support will be provided ONE OFF [DATE] f…" at bounding box center [268, 334] width 293 height 99
click at [328, 314] on textarea "ONE OFF [DATE] from 10am to 12:30pm" at bounding box center [268, 334] width 293 height 57
click at [305, 306] on textarea "ONE OFF [DATE] from 10am to 12:30pm" at bounding box center [268, 334] width 293 height 57
click at [300, 308] on textarea "ONE OFF [DATE] from 10am to 12:30pm" at bounding box center [268, 334] width 293 height 57
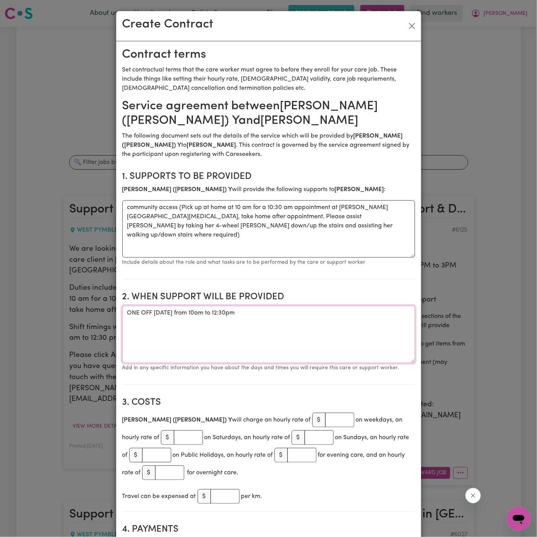
click at [278, 313] on textarea "ONE OFF [DATE] from 10am to 12:30pm" at bounding box center [268, 334] width 293 height 57
click at [247, 311] on textarea "ONE OFF [DATE] from 10am to 12:30 pm" at bounding box center [268, 334] width 293 height 57
click at [318, 314] on textarea "ONE OFF [DATE] from 10 am to 12:30 pm" at bounding box center [268, 334] width 293 height 57
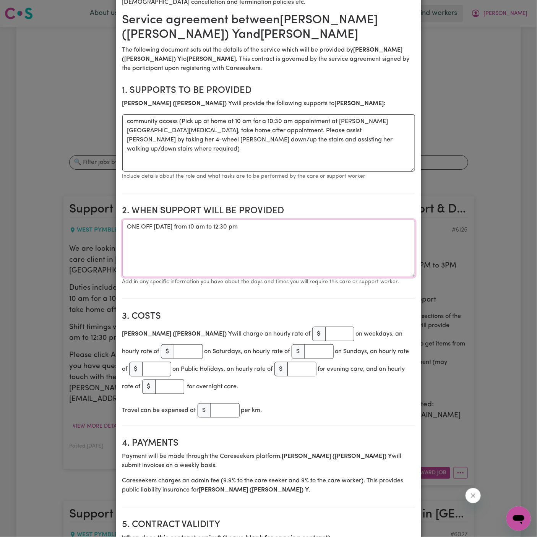
scroll to position [96, 0]
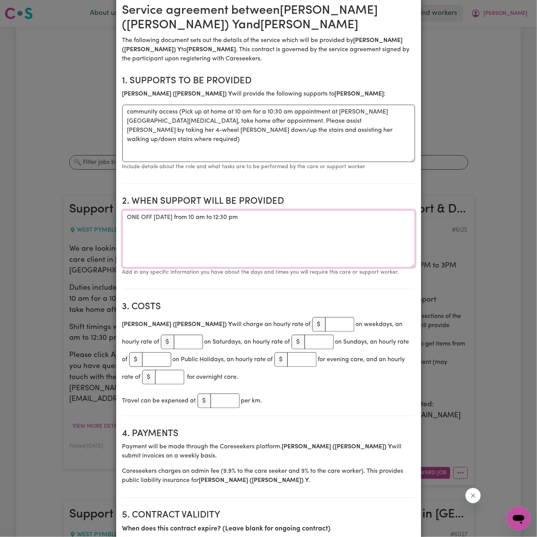
type textarea "ONE OFF [DATE] from 10 am to 12:30 pm"
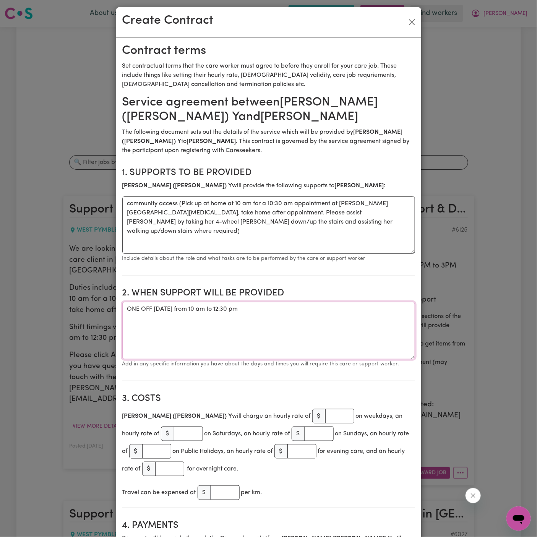
scroll to position [0, 0]
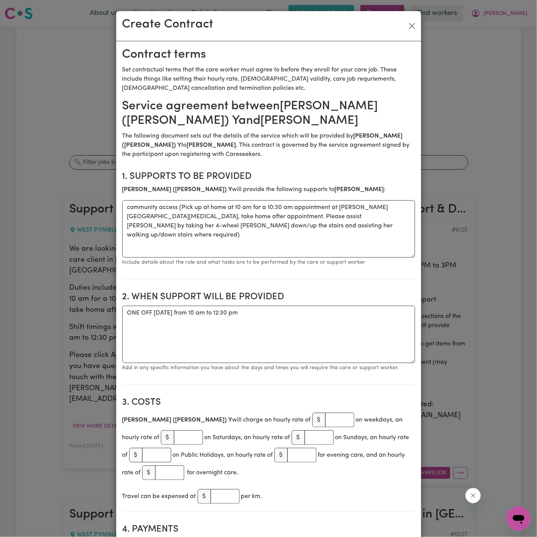
click at [412, 32] on div "Create Contract" at bounding box center [268, 26] width 305 height 30
click at [411, 23] on button "Close" at bounding box center [412, 26] width 12 height 12
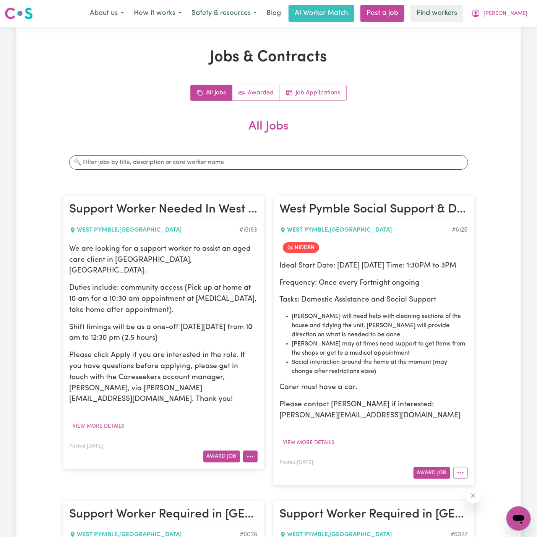
click at [253, 451] on button "More options" at bounding box center [250, 457] width 15 height 12
click at [286, 497] on link "Edit Job" at bounding box center [273, 504] width 60 height 15
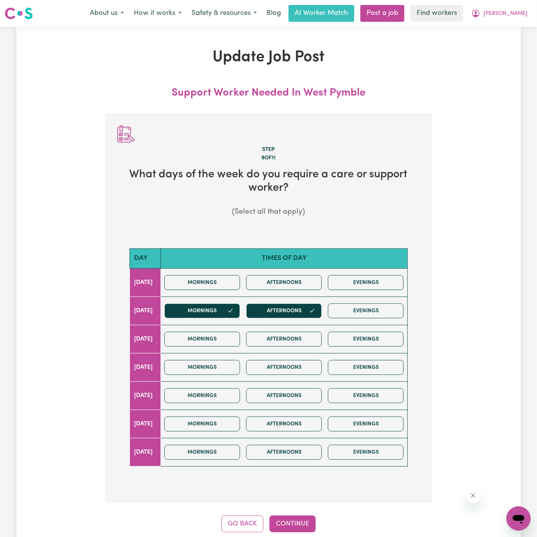
scroll to position [3, 0]
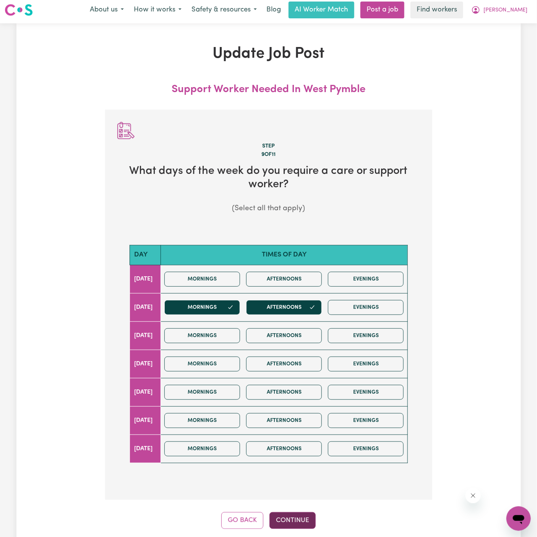
click at [292, 515] on button "Continue" at bounding box center [292, 520] width 46 height 17
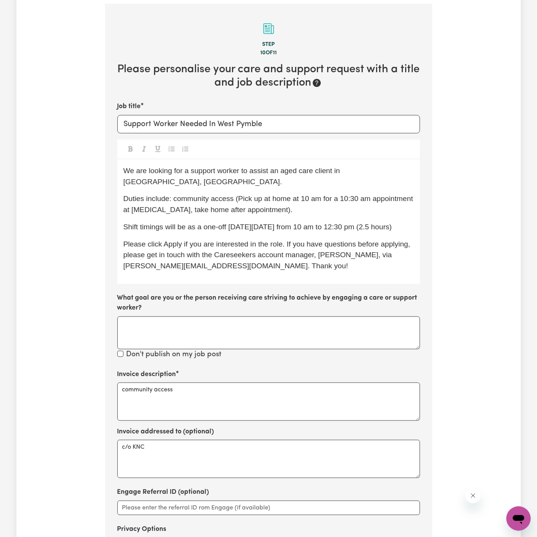
scroll to position [113, 0]
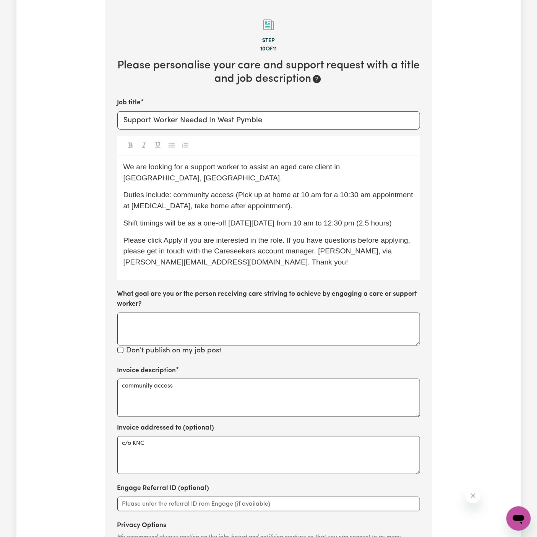
click at [333, 178] on div "We are looking for a support worker to assist an aged care client in [GEOGRAPHI…" at bounding box center [268, 218] width 303 height 125
drag, startPoint x: 341, startPoint y: 170, endPoint x: 375, endPoint y: 169, distance: 34.0
click at [342, 169] on span "We are looking for a support worker to assist an aged care client in [GEOGRAPHI…" at bounding box center [232, 172] width 219 height 19
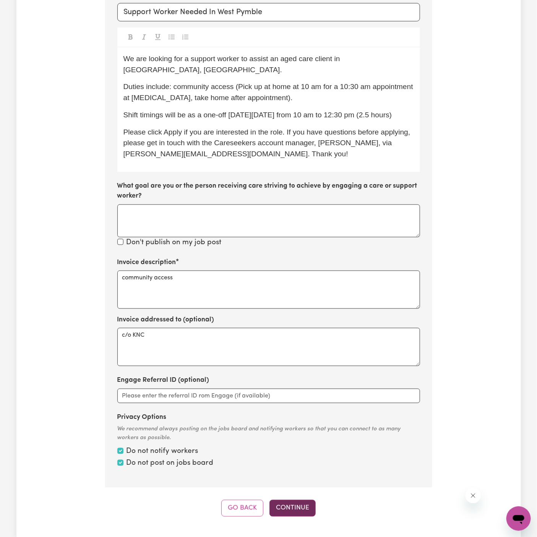
click at [293, 500] on button "Continue" at bounding box center [292, 508] width 46 height 17
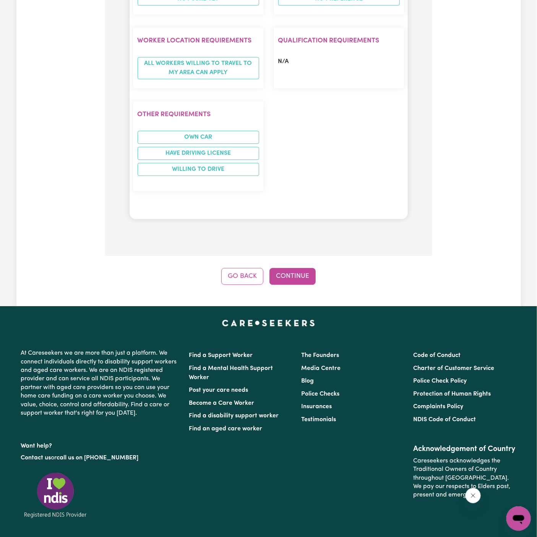
scroll to position [792, 0]
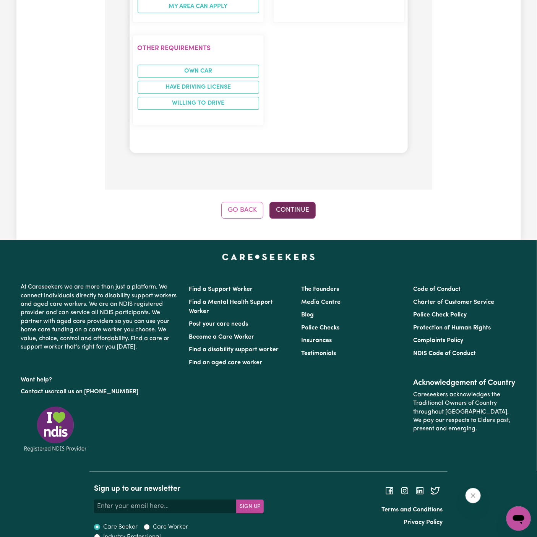
click at [298, 202] on button "Continue" at bounding box center [292, 210] width 46 height 17
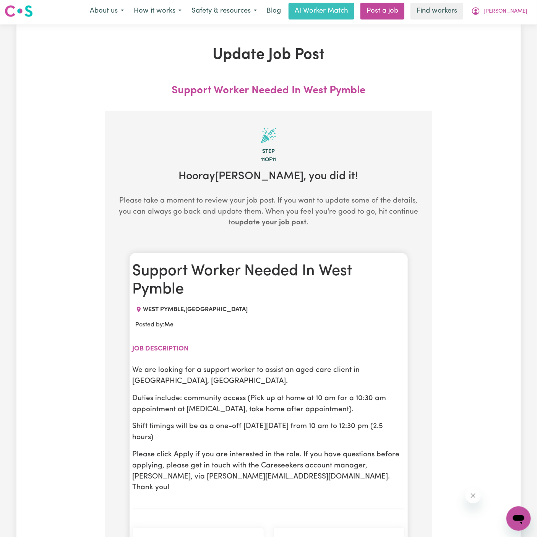
scroll to position [0, 0]
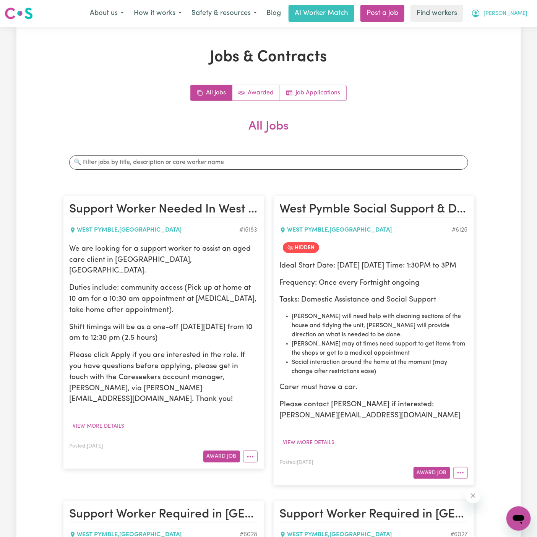
click at [518, 14] on span "[PERSON_NAME]" at bounding box center [505, 14] width 44 height 8
click at [518, 47] on link "Logout" at bounding box center [502, 44] width 60 height 15
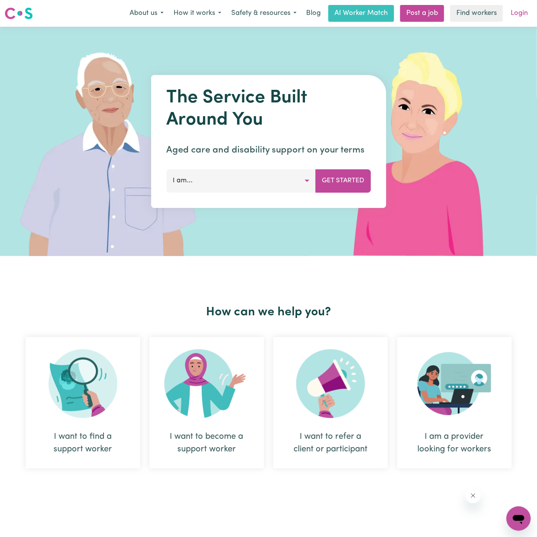
click at [519, 20] on link "Login" at bounding box center [519, 13] width 26 height 17
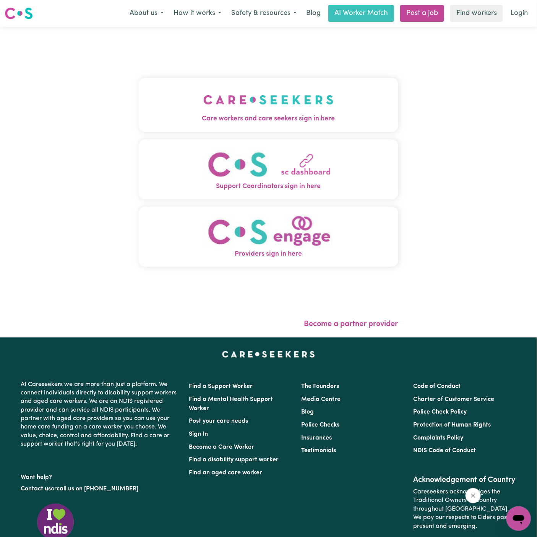
click at [263, 105] on img "Care workers and care seekers sign in here" at bounding box center [268, 100] width 130 height 28
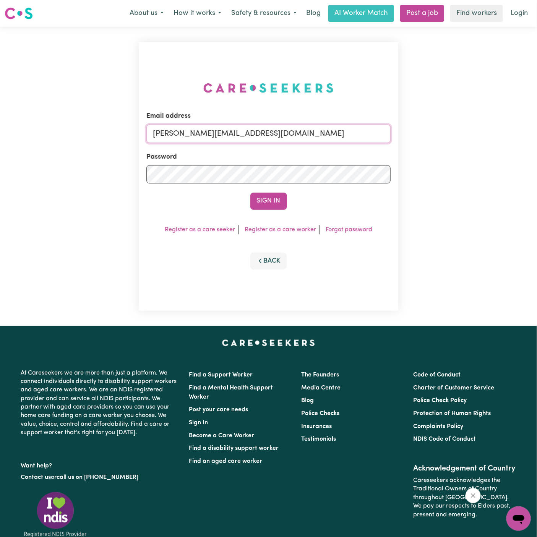
click at [281, 130] on input "[PERSON_NAME][EMAIL_ADDRESS][DOMAIN_NAME]" at bounding box center [268, 134] width 244 height 18
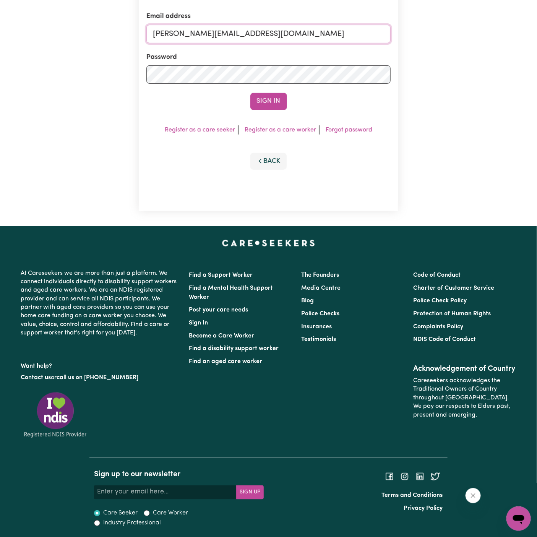
click at [271, 30] on input "[PERSON_NAME][EMAIL_ADDRESS][DOMAIN_NAME]" at bounding box center [268, 34] width 244 height 18
drag, startPoint x: 193, startPoint y: 36, endPoint x: 450, endPoint y: 36, distance: 256.8
click at [450, 36] on div "Email address [EMAIL_ADDRESS][DOMAIN_NAME] Password Sign In Register as a care …" at bounding box center [268, 76] width 537 height 299
type input "[EMAIL_ADDRESS][DOMAIN_NAME]"
click at [250, 93] on button "Sign In" at bounding box center [268, 101] width 37 height 17
